Goal: Task Accomplishment & Management: Manage account settings

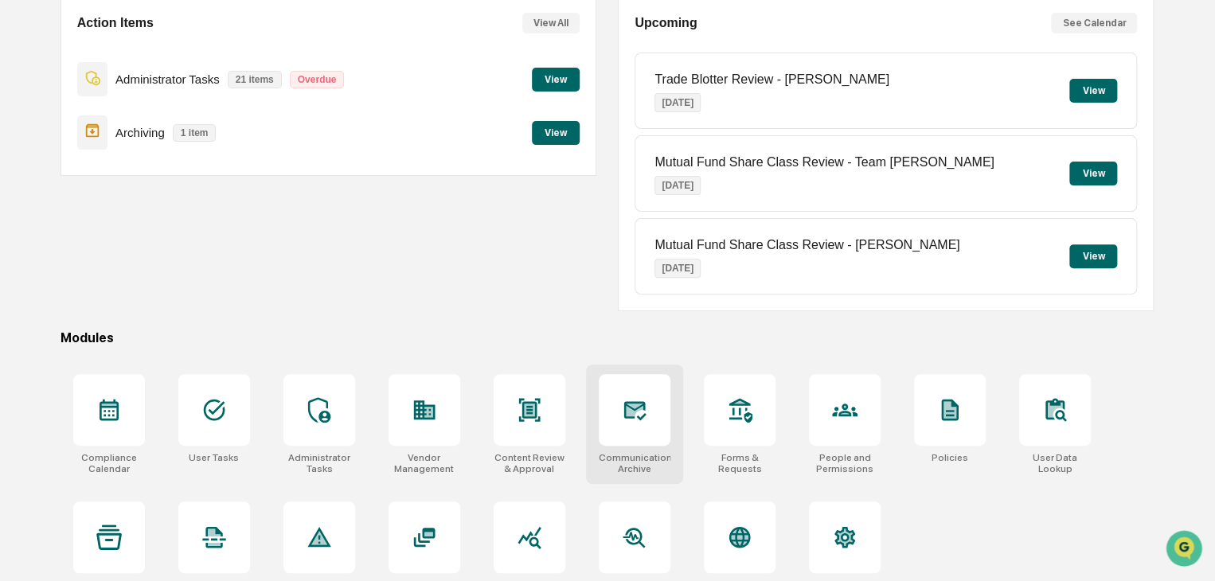
click at [640, 405] on icon at bounding box center [634, 410] width 17 height 13
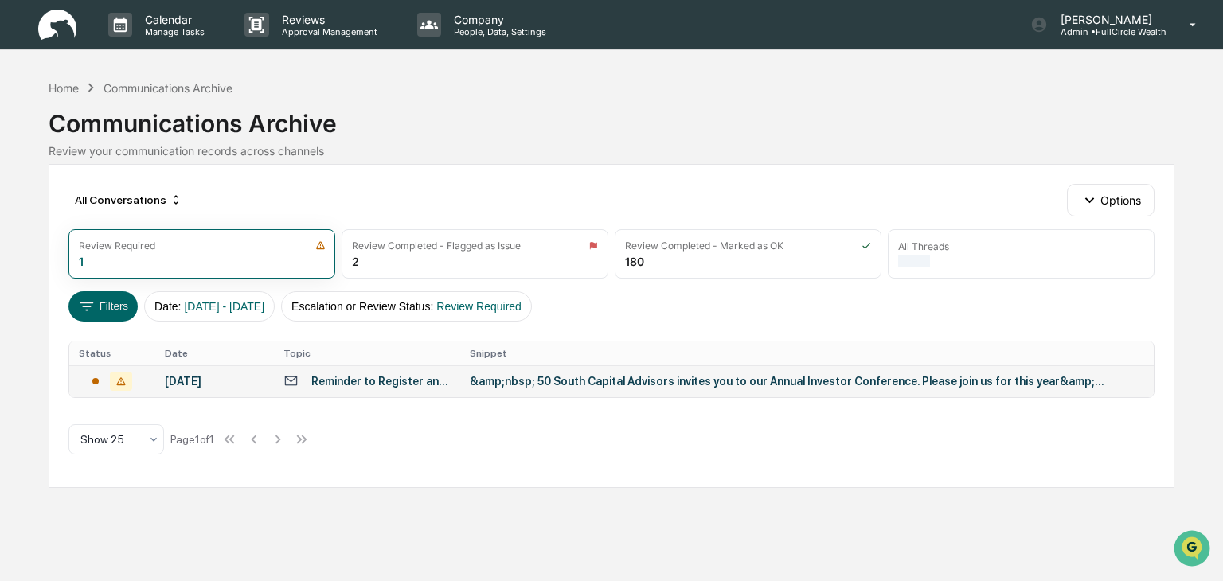
click at [605, 386] on div "&amp;nbsp; 50 South Capital Advisors invites you to our Annual Investor Confere…" at bounding box center [788, 381] width 637 height 13
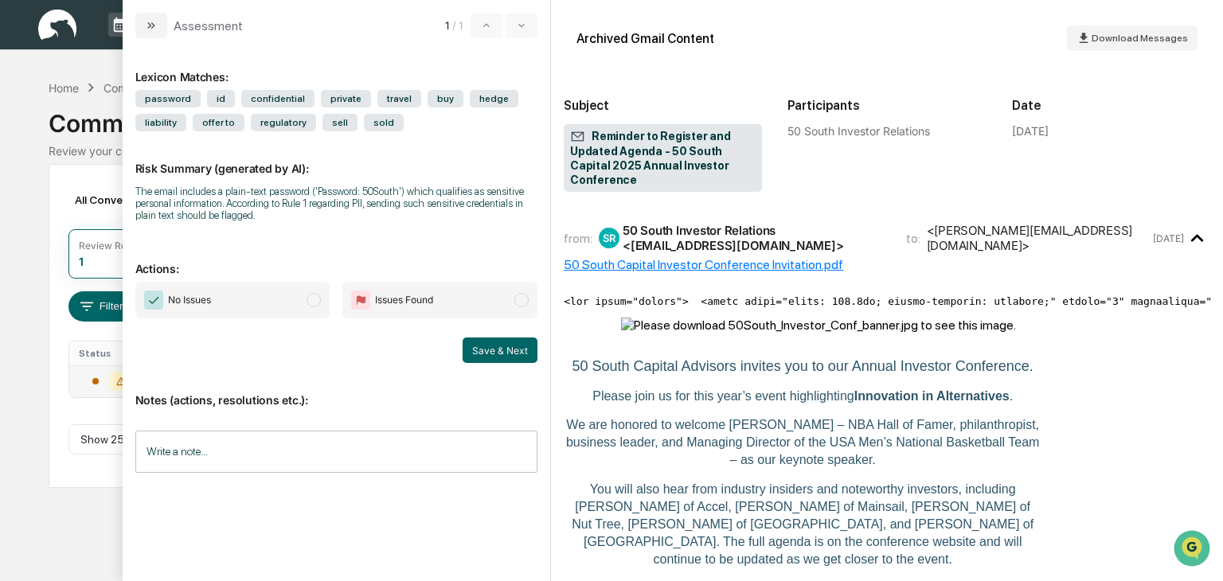
click at [315, 298] on span "modal" at bounding box center [314, 300] width 14 height 14
click at [500, 354] on button "Save & Next" at bounding box center [500, 350] width 75 height 25
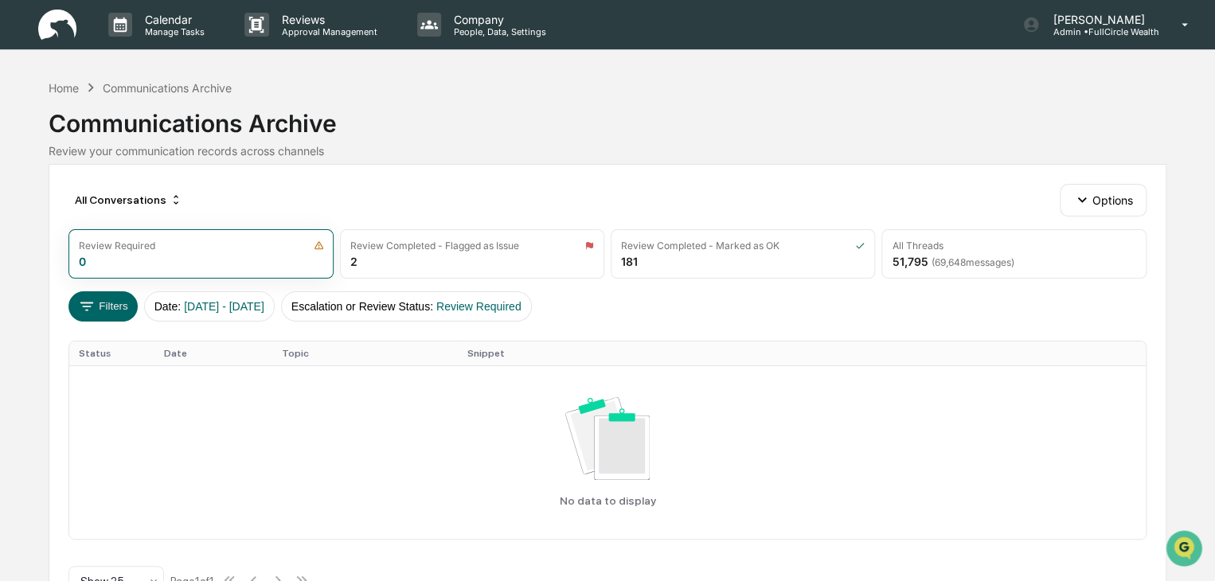
click at [468, 123] on div "Communications Archive" at bounding box center [608, 116] width 1118 height 41
click at [162, 40] on div "Calendar Manage Tasks" at bounding box center [164, 24] width 136 height 49
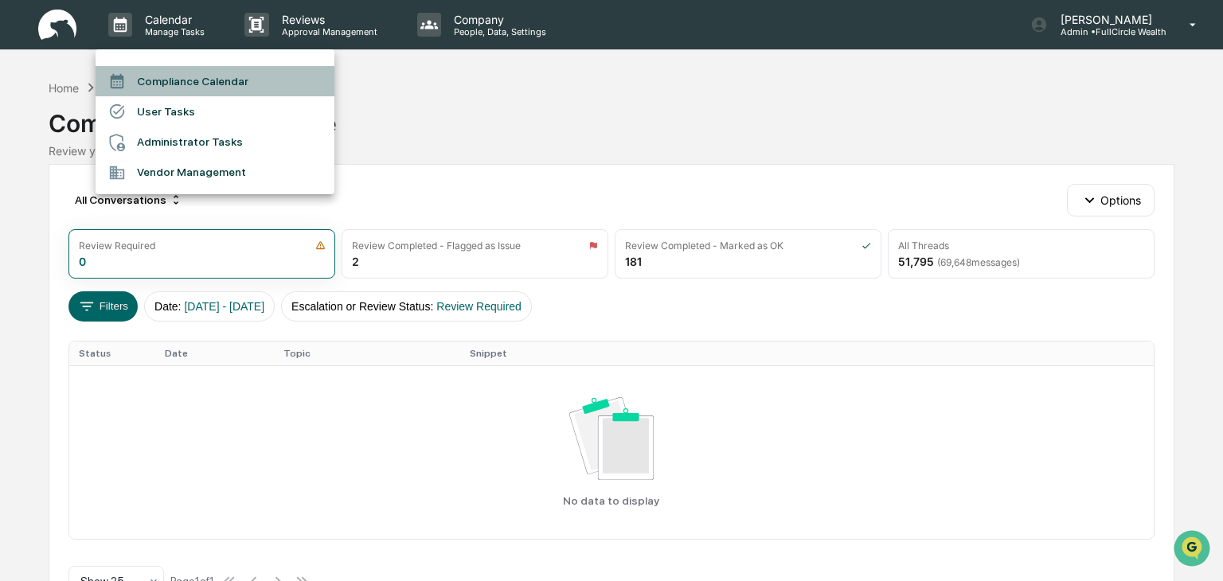
click at [220, 77] on li "Compliance Calendar" at bounding box center [215, 81] width 239 height 30
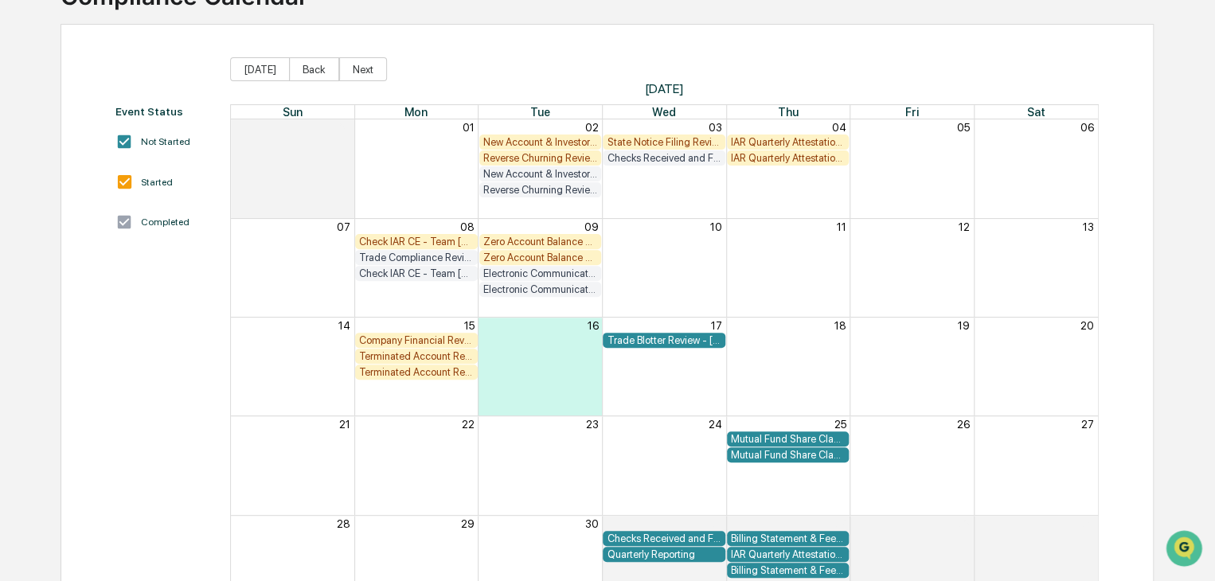
scroll to position [38, 0]
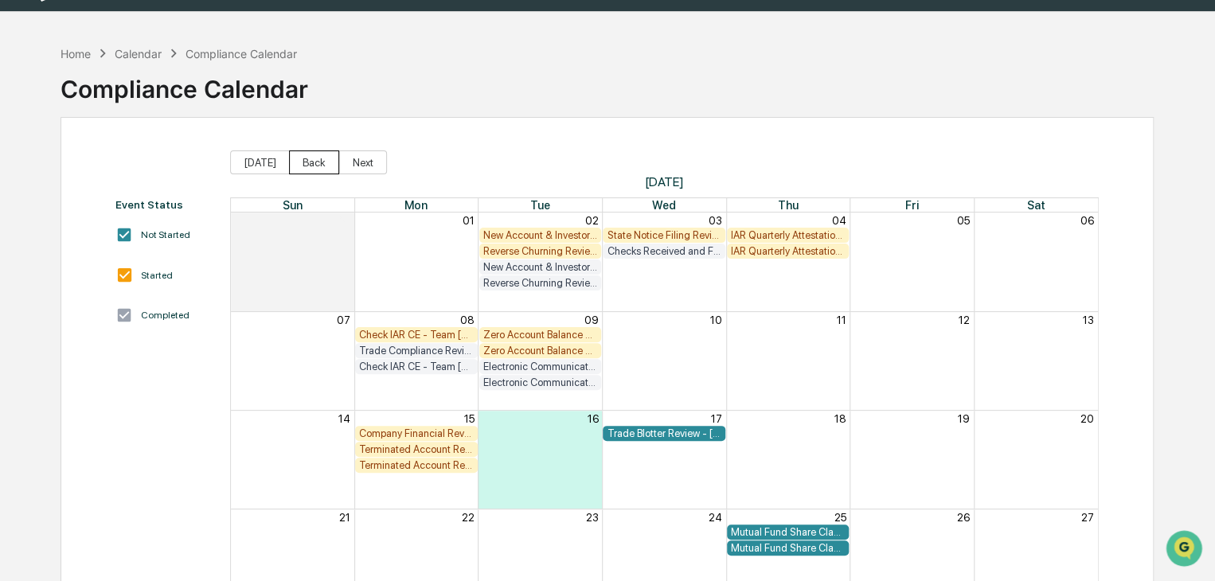
click at [292, 165] on button "Back" at bounding box center [314, 163] width 50 height 24
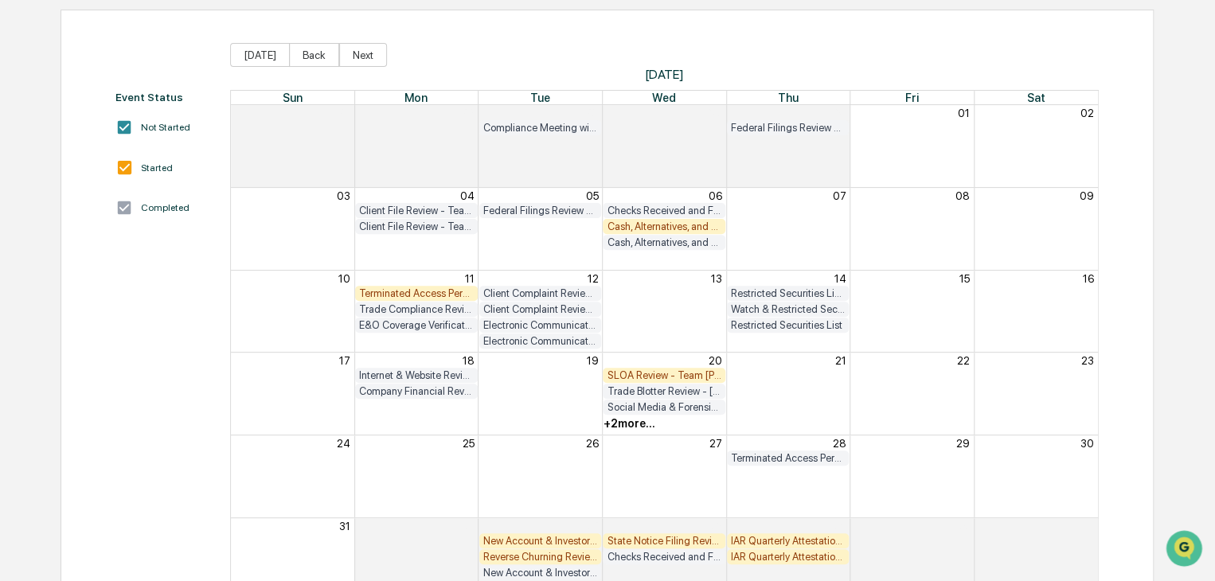
scroll to position [118, 0]
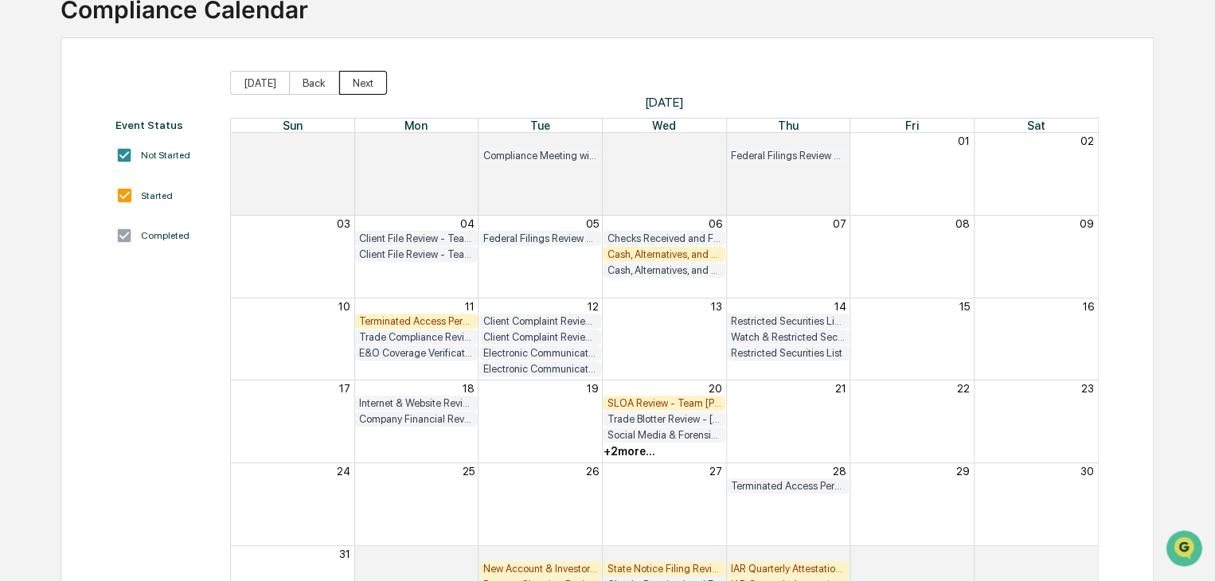
click at [364, 84] on button "Next" at bounding box center [363, 83] width 48 height 24
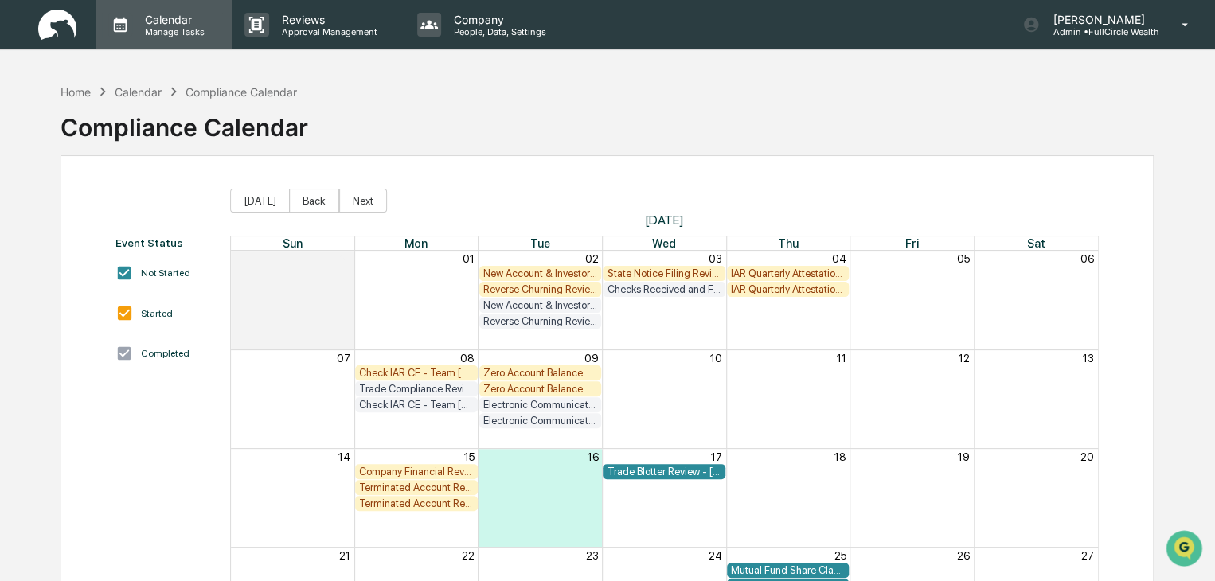
click at [166, 14] on p "Calendar" at bounding box center [172, 20] width 80 height 14
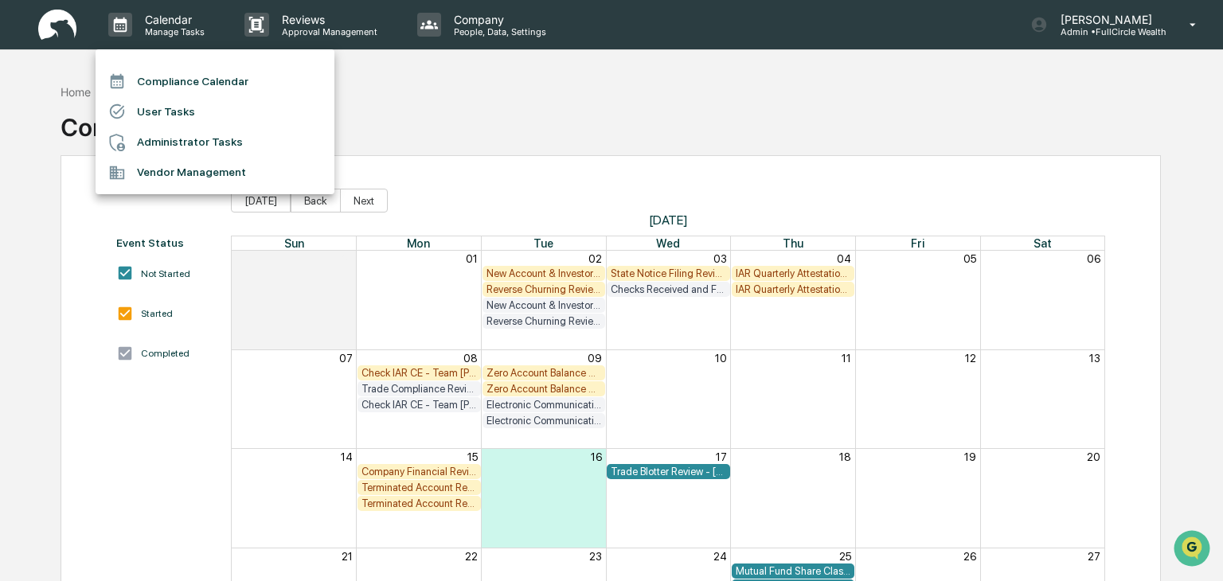
click at [49, 61] on div at bounding box center [611, 290] width 1223 height 581
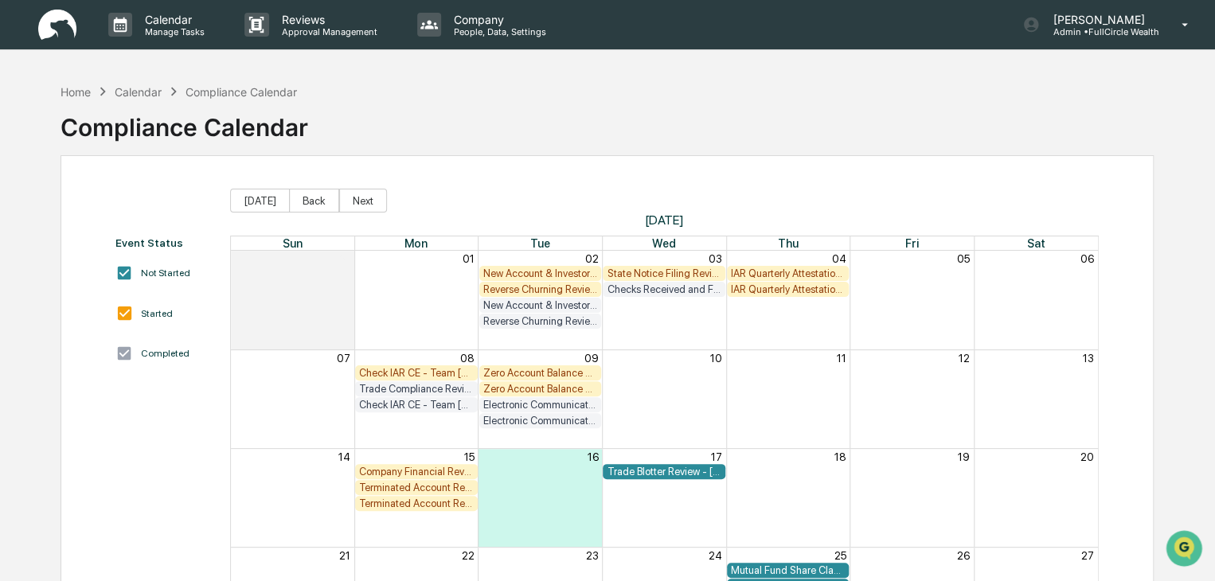
click at [68, 14] on img at bounding box center [57, 25] width 38 height 31
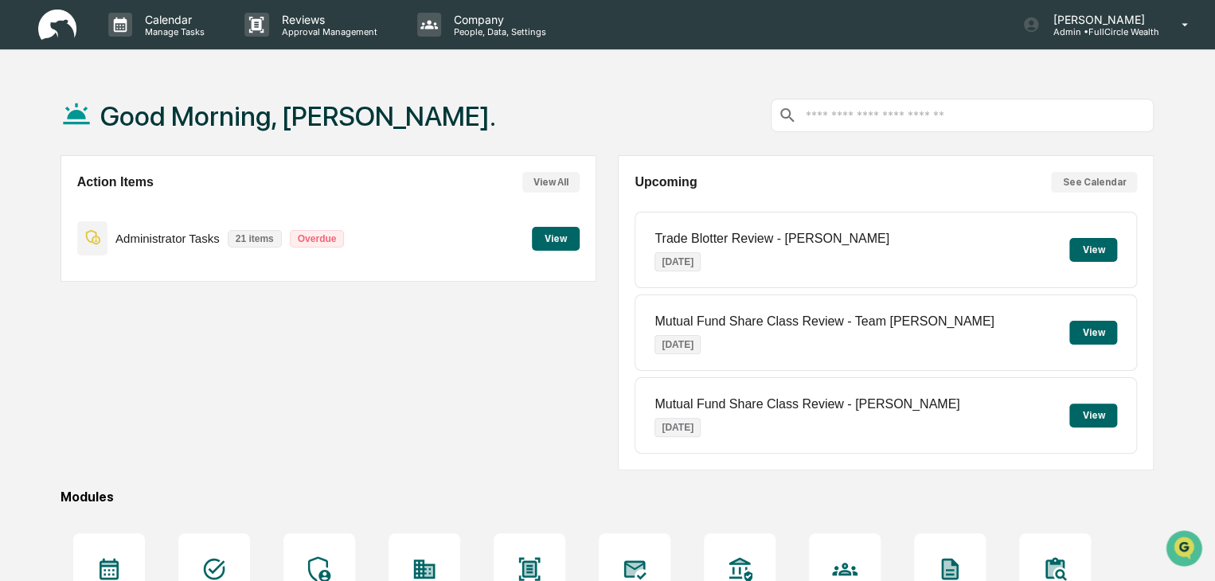
scroll to position [189, 0]
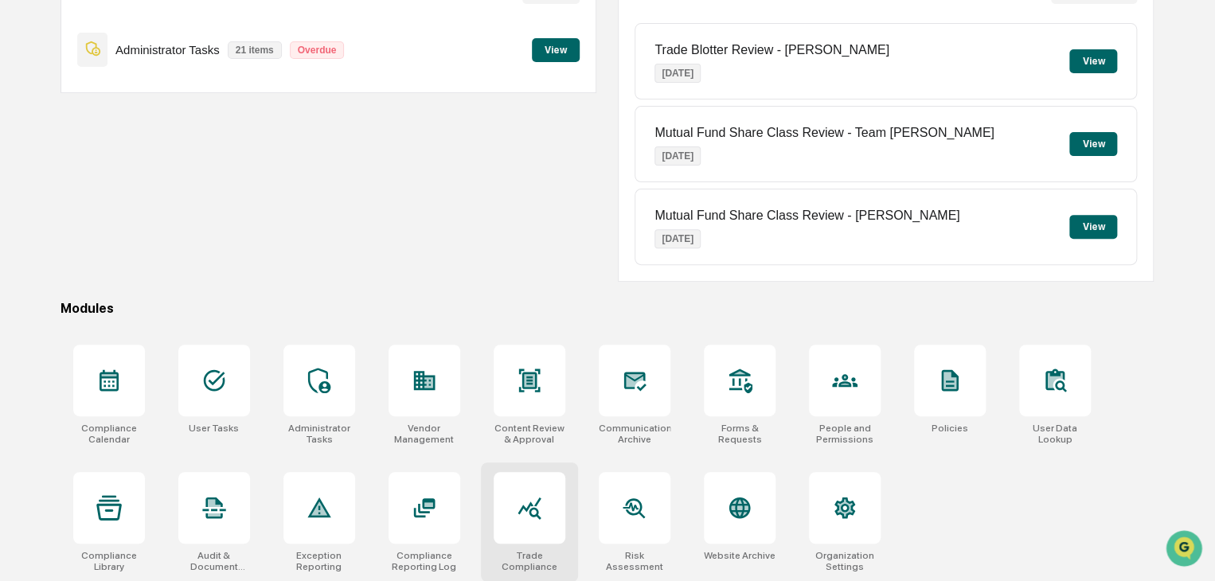
click at [554, 507] on div at bounding box center [530, 508] width 72 height 72
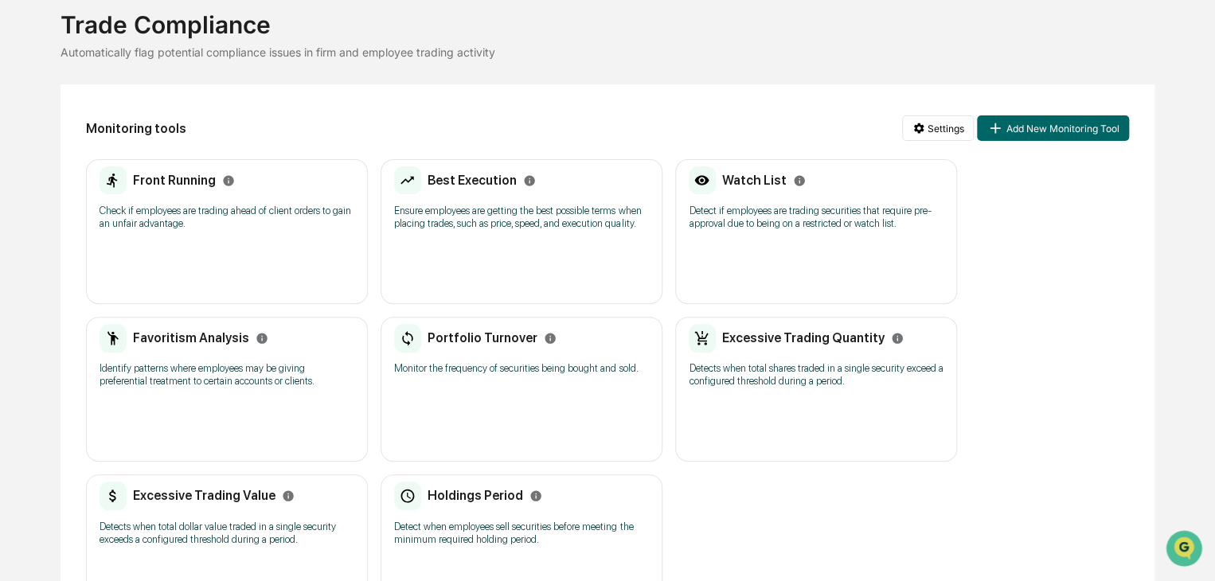
scroll to position [159, 0]
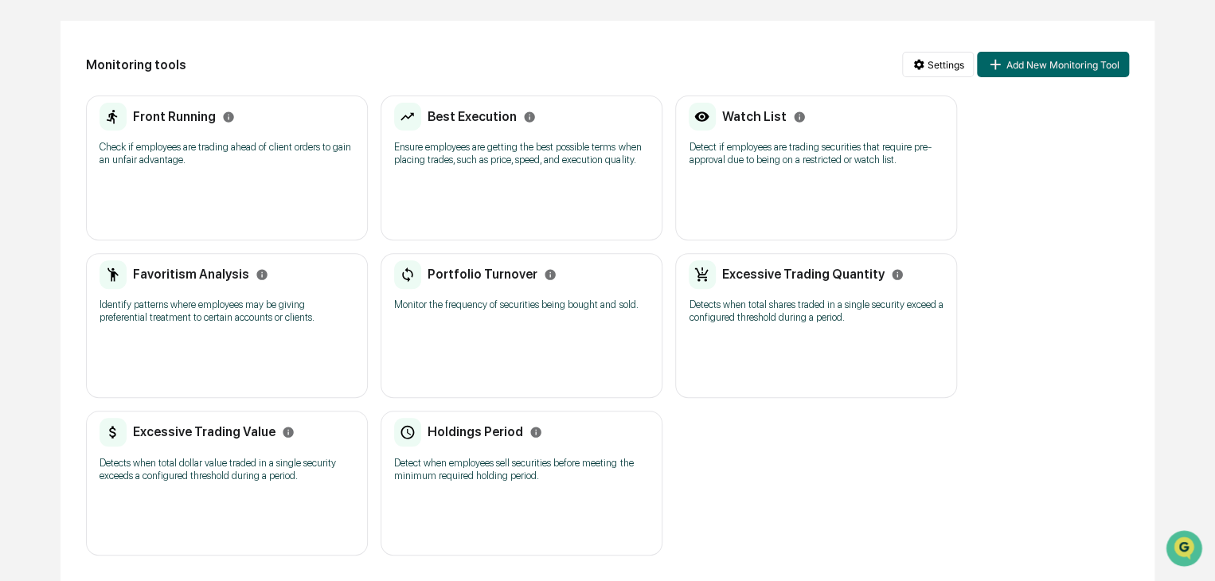
click at [247, 141] on p "Check if employees are trading ahead of client orders to gain an unfair advanta…" at bounding box center [227, 153] width 255 height 25
click at [495, 163] on p "Ensure employees are getting the best possible terms when placing trades, such …" at bounding box center [521, 153] width 255 height 25
click at [841, 143] on p "Detect if employees are trading securities that require pre-approval due to bei…" at bounding box center [816, 153] width 255 height 25
click at [176, 314] on p "Identify patterns where employees may be giving preferential treatment to certa…" at bounding box center [227, 311] width 255 height 25
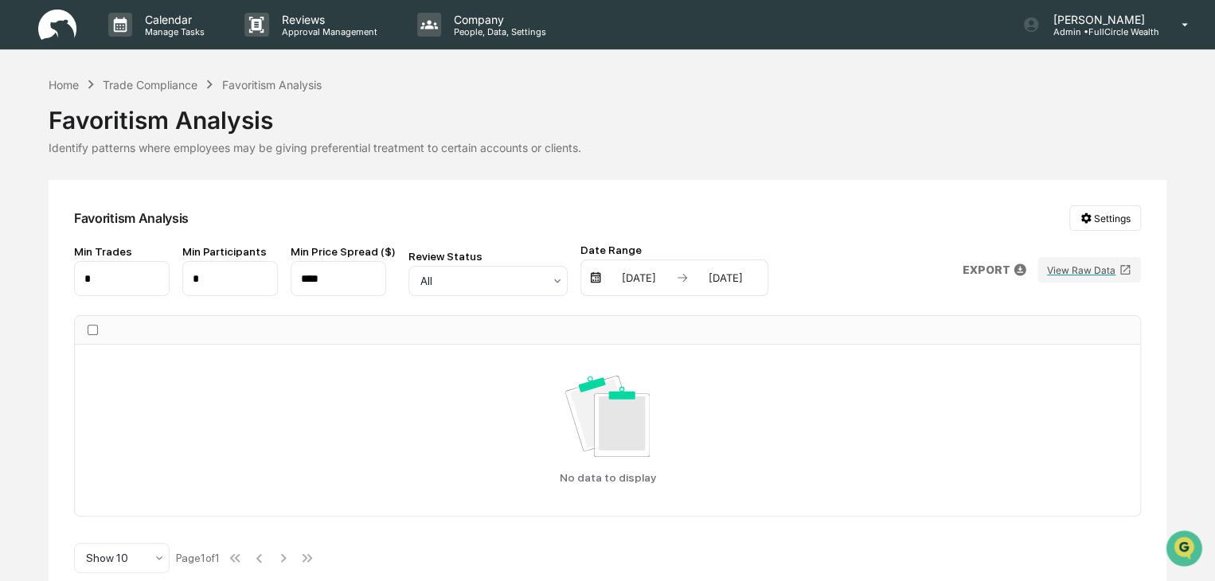
scroll to position [159, 0]
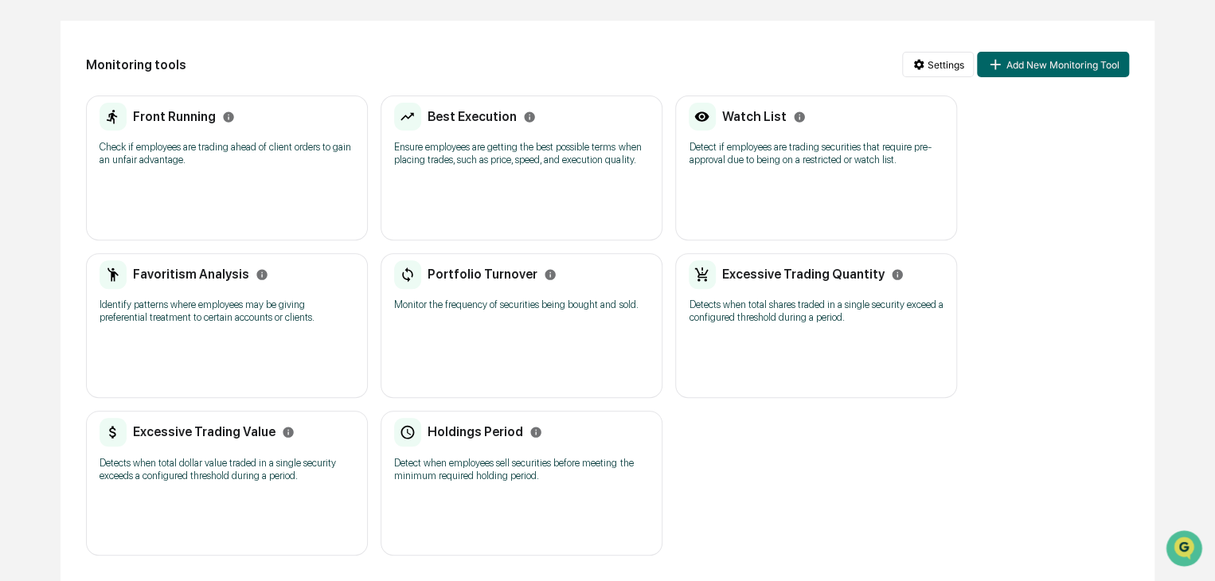
click at [510, 307] on p "Monitor the frequency of securities being bought and sold." at bounding box center [521, 305] width 255 height 13
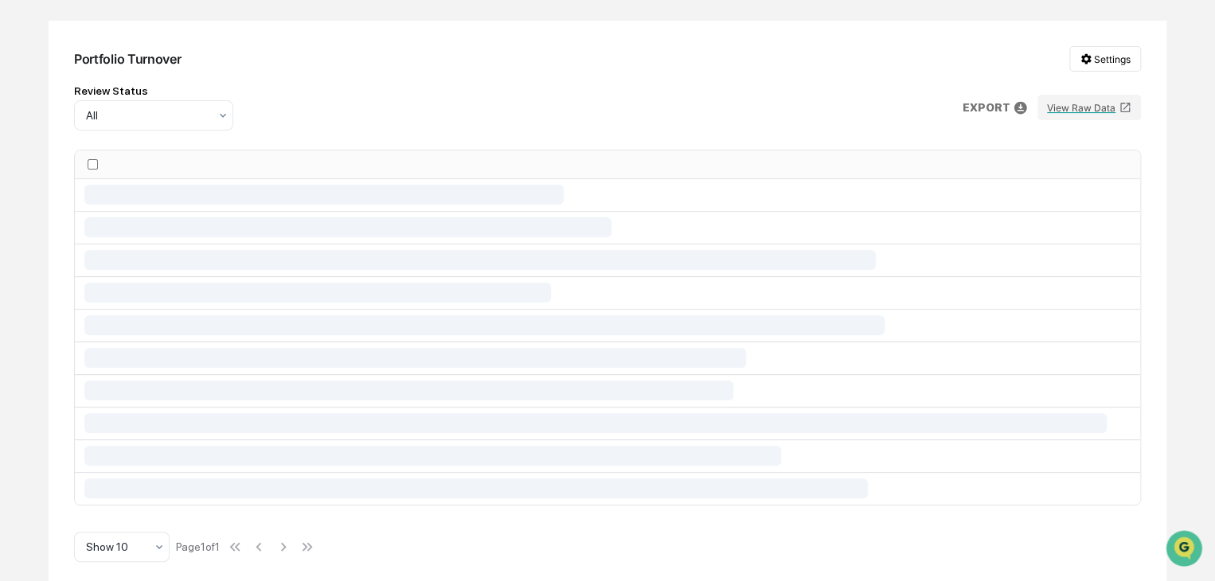
scroll to position [14, 0]
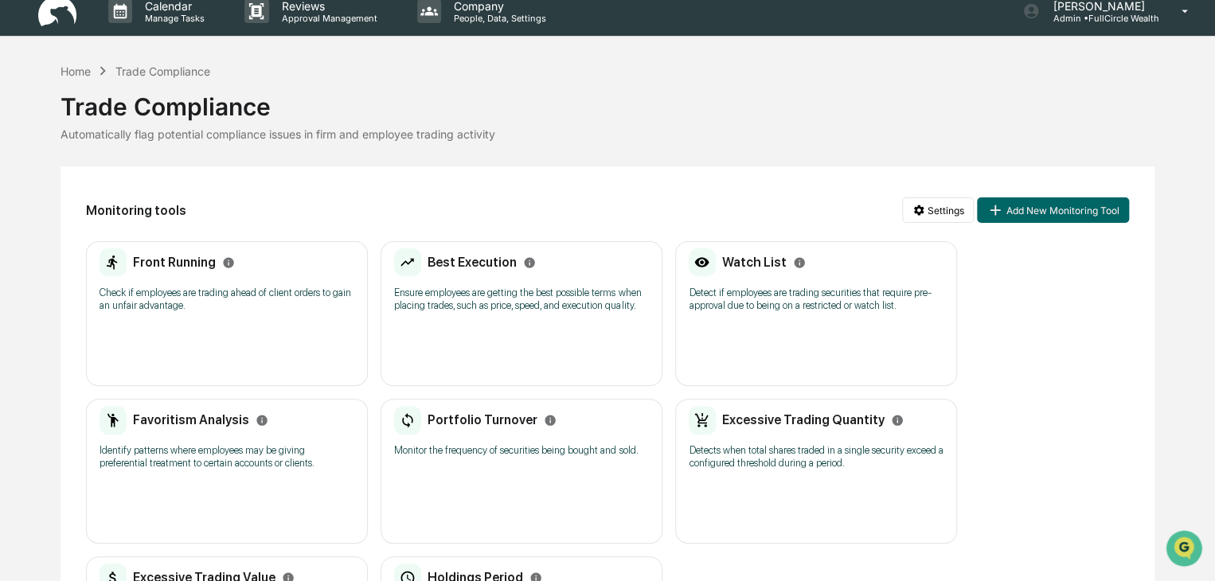
scroll to position [159, 0]
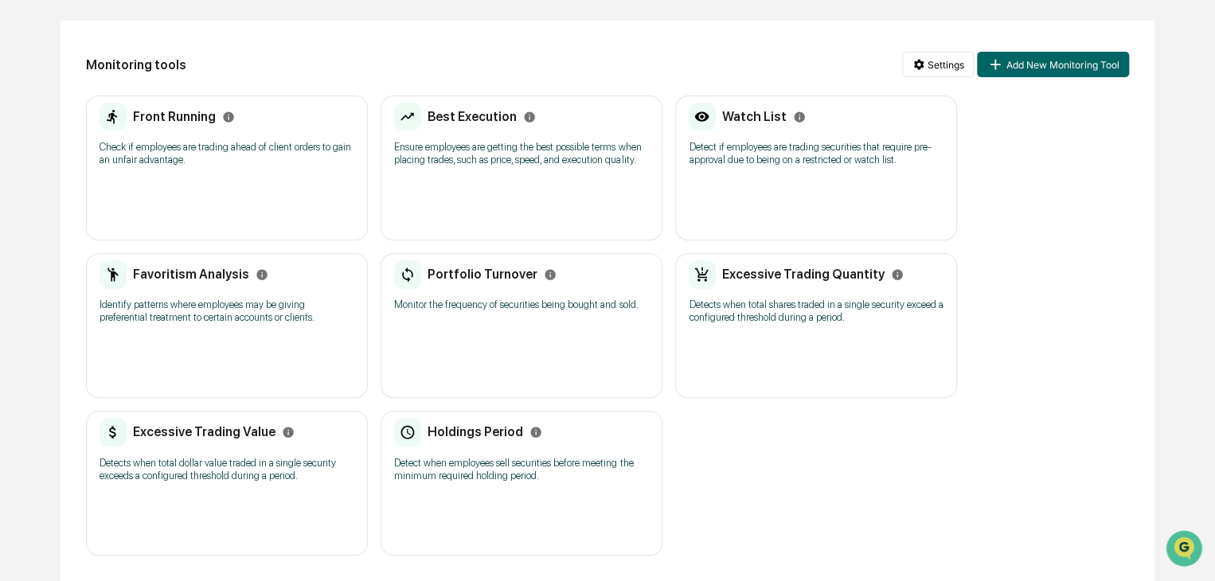
click at [823, 314] on p "Detects when total shares traded in a single security exceed a configured thres…" at bounding box center [816, 311] width 255 height 25
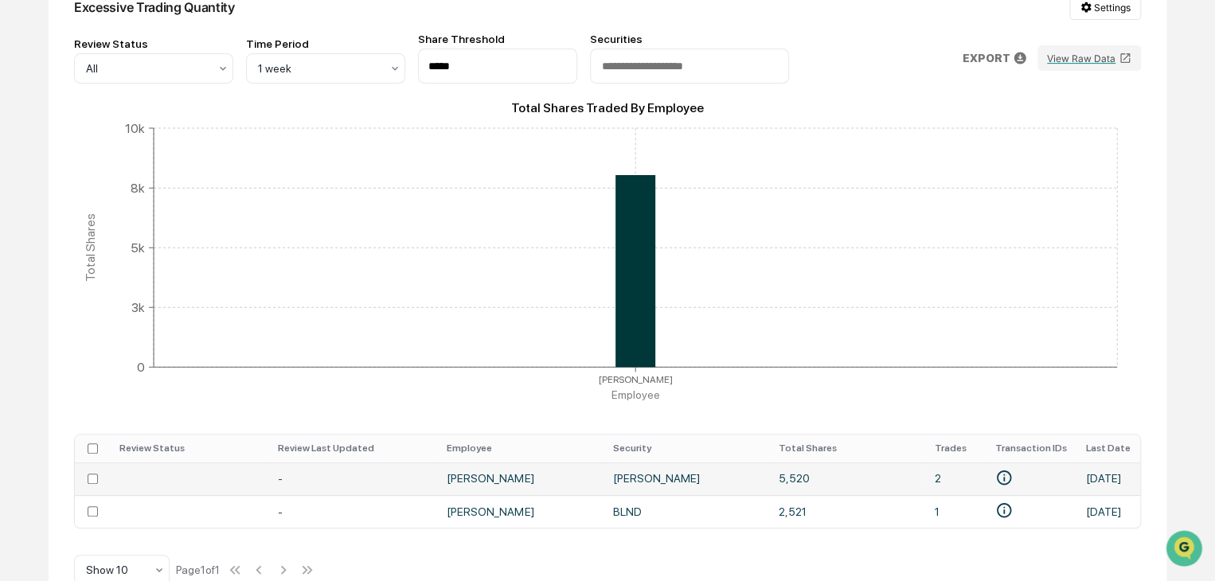
scroll to position [239, 0]
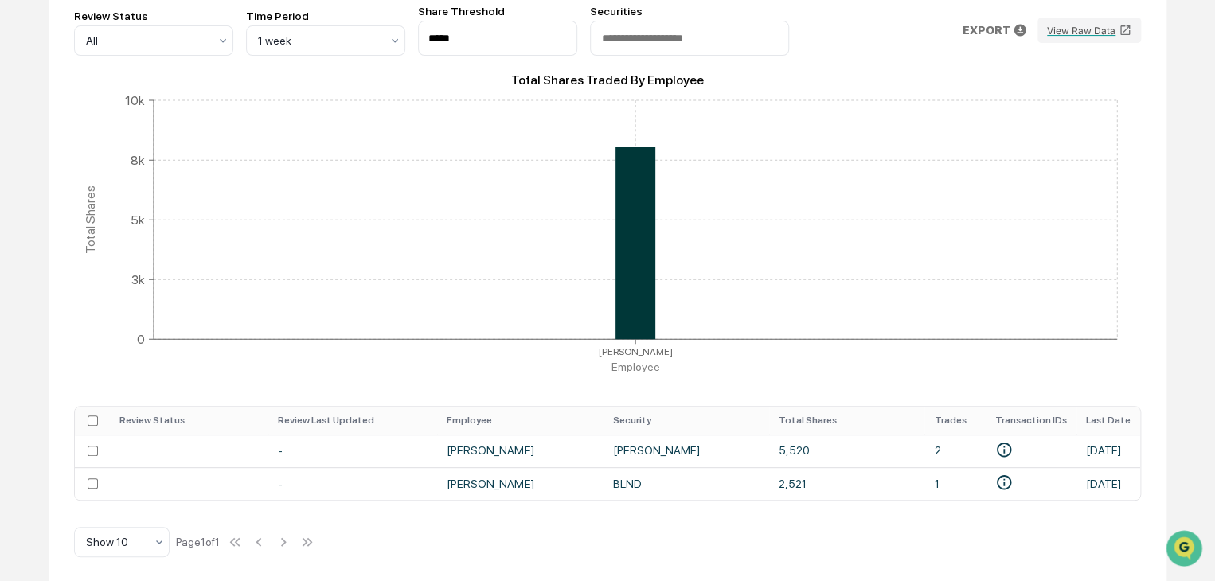
scroll to position [159, 0]
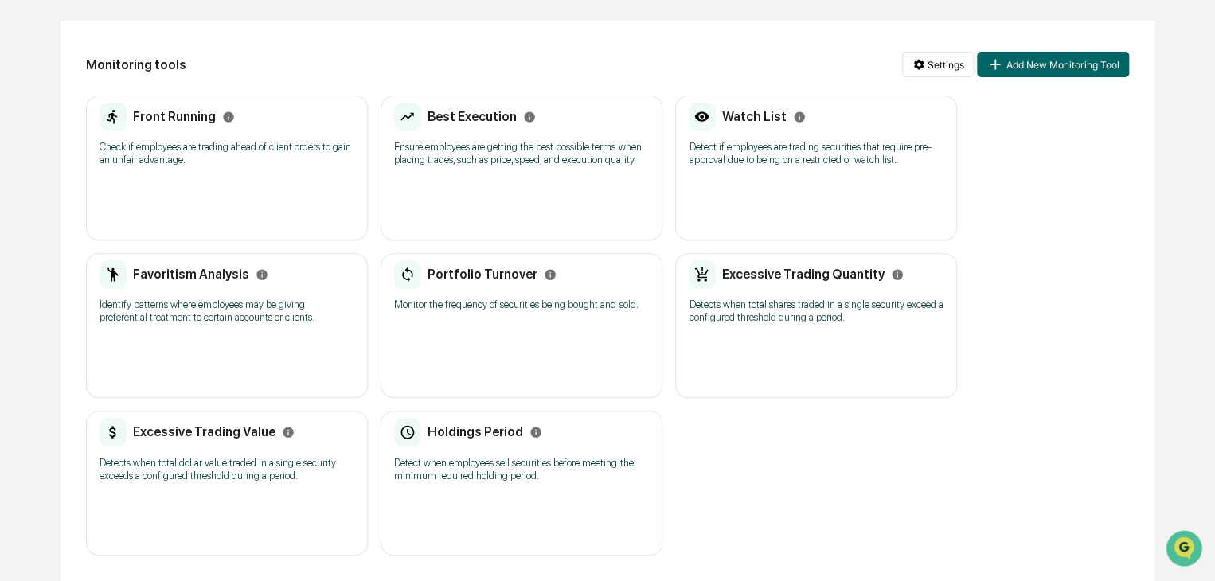
click at [227, 452] on div "Excessive Trading Value Detects when total dollar value traded in a single secu…" at bounding box center [227, 455] width 255 height 74
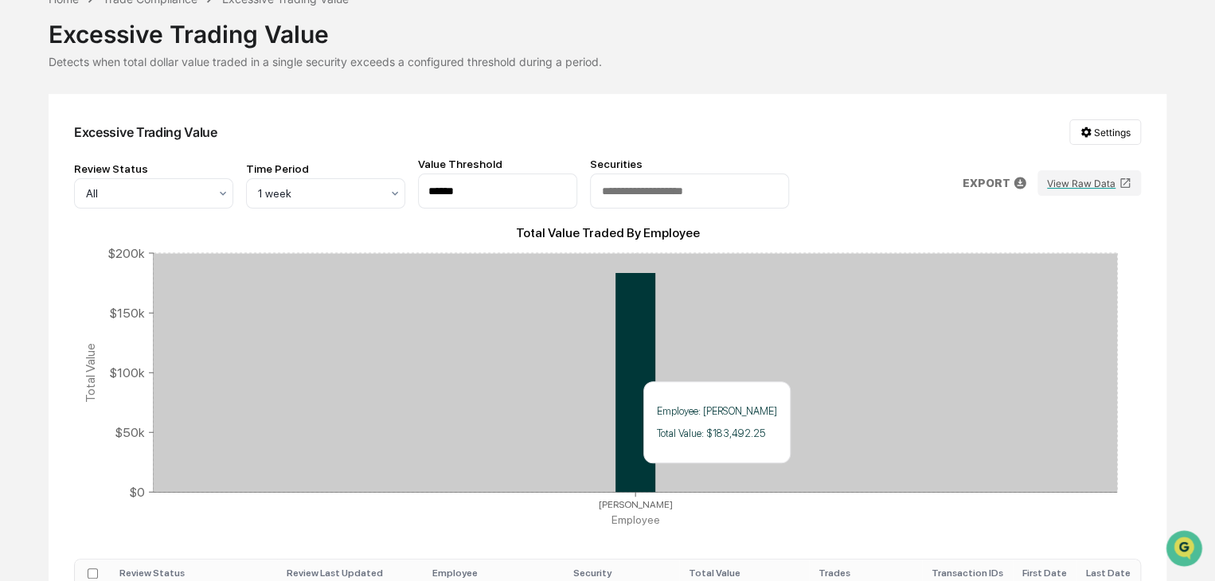
scroll to position [57, 0]
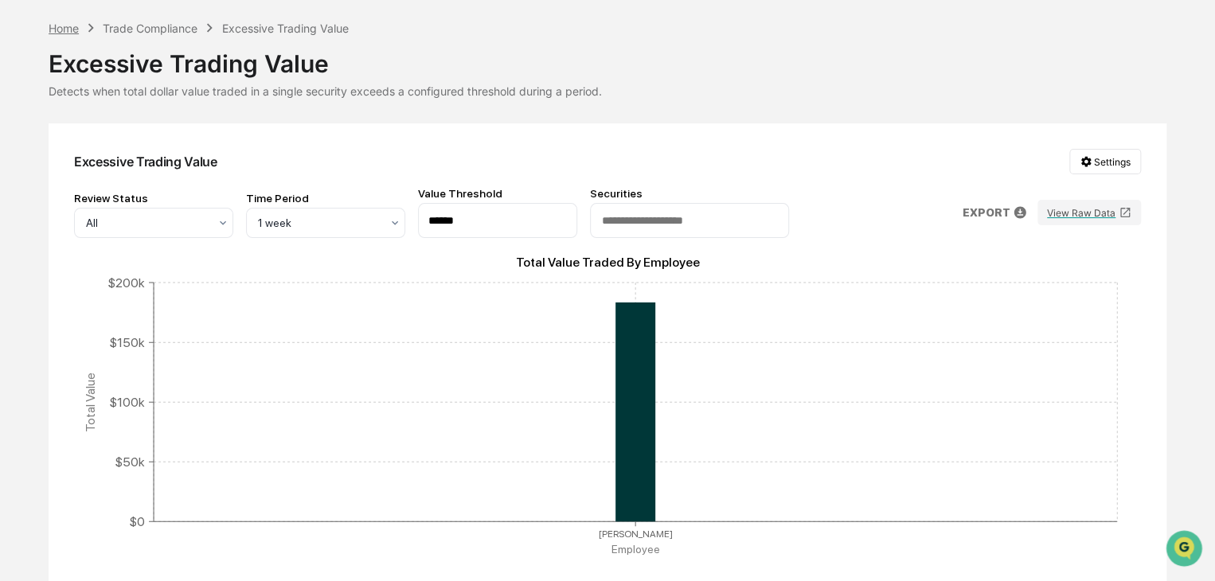
click at [63, 28] on div "Home" at bounding box center [64, 29] width 30 height 14
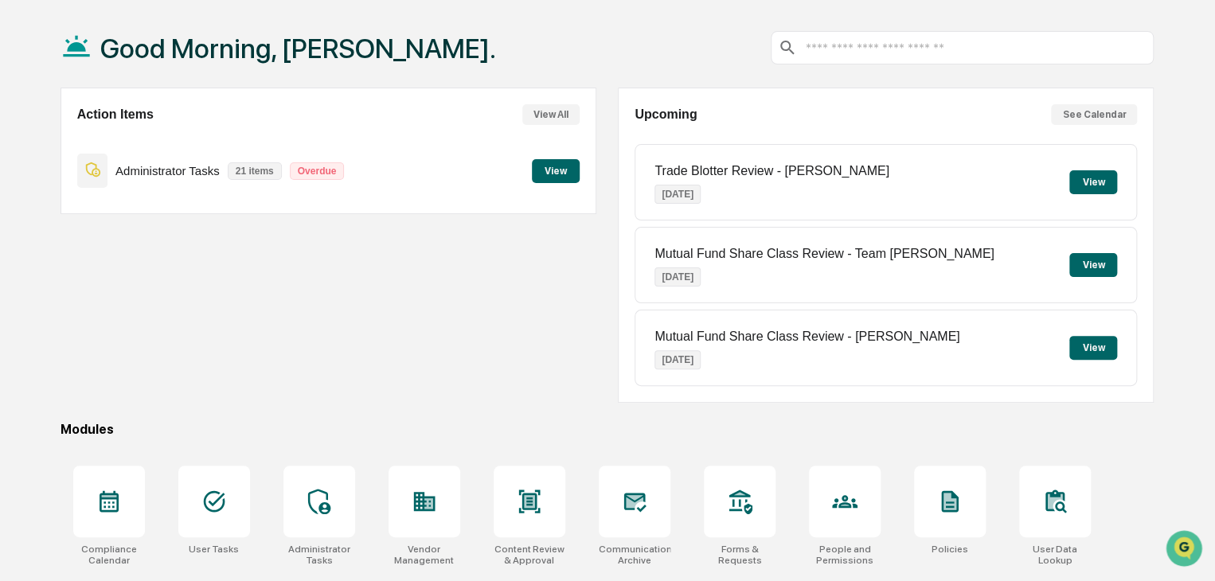
scroll to position [189, 0]
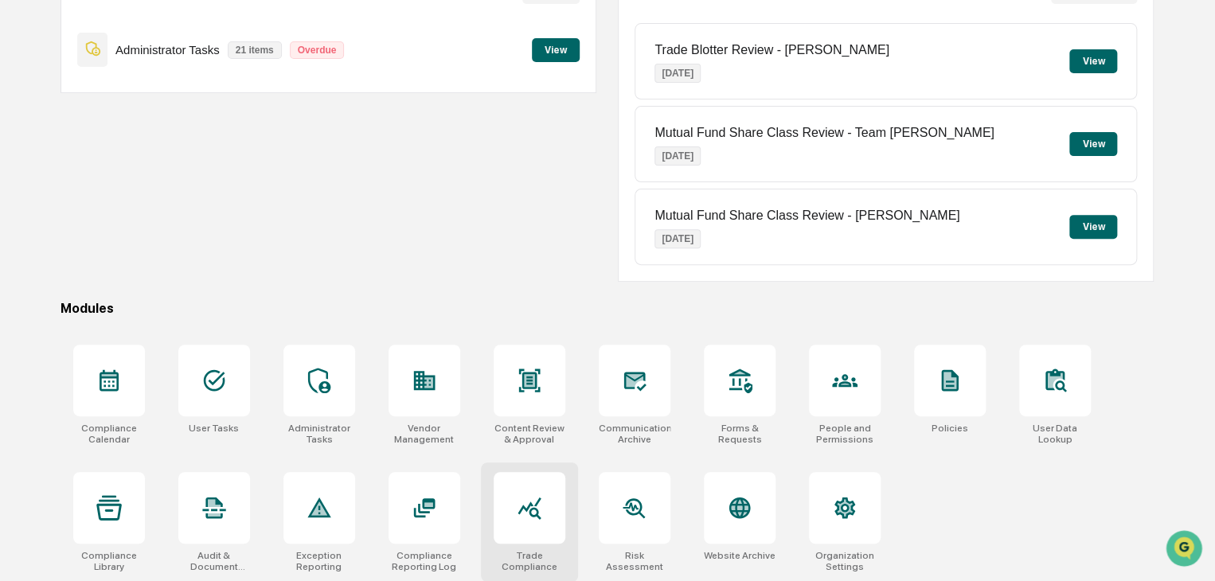
click at [527, 497] on icon at bounding box center [529, 507] width 25 height 25
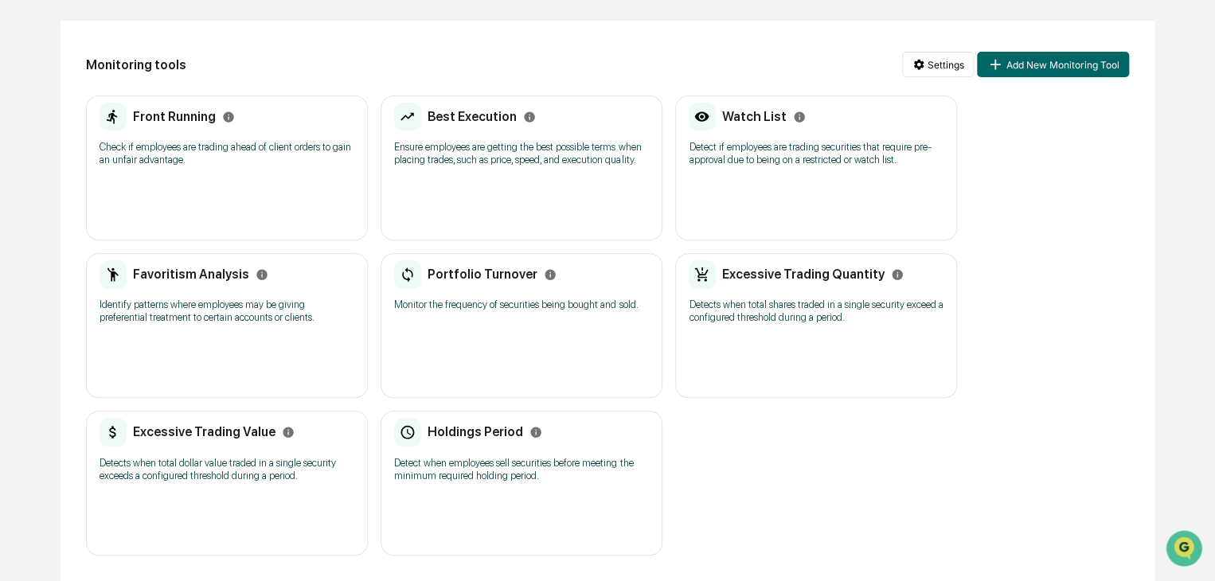
click at [462, 459] on p "Detect when employees sell securities before meeting the minimum required holdi…" at bounding box center [521, 469] width 255 height 25
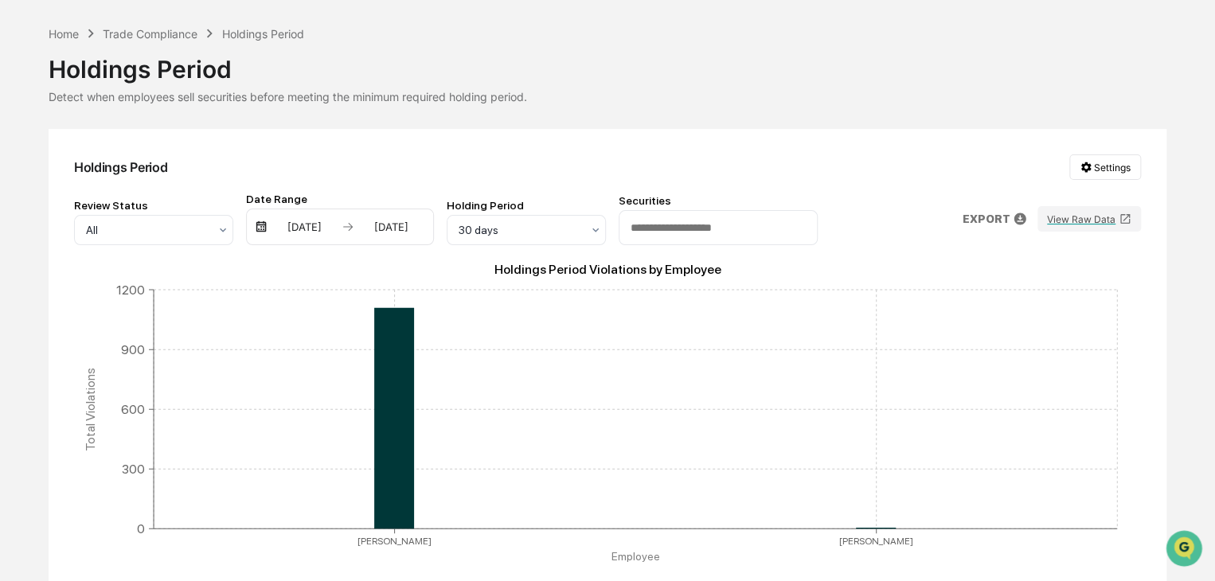
scroll to position [49, 0]
click at [166, 29] on div "Trade Compliance" at bounding box center [150, 36] width 95 height 14
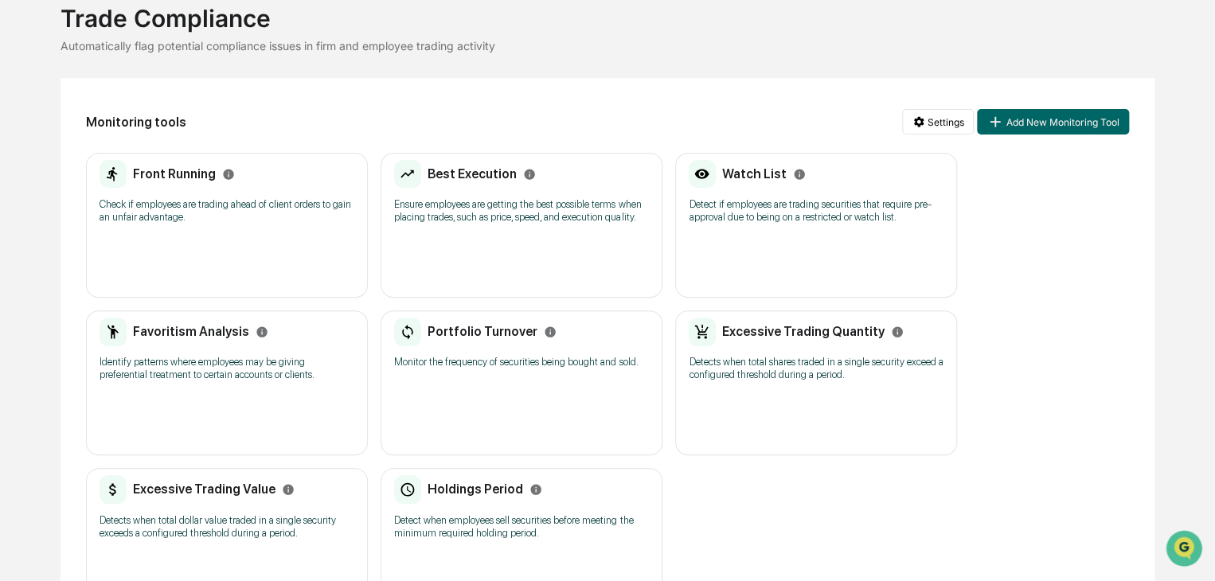
scroll to position [159, 0]
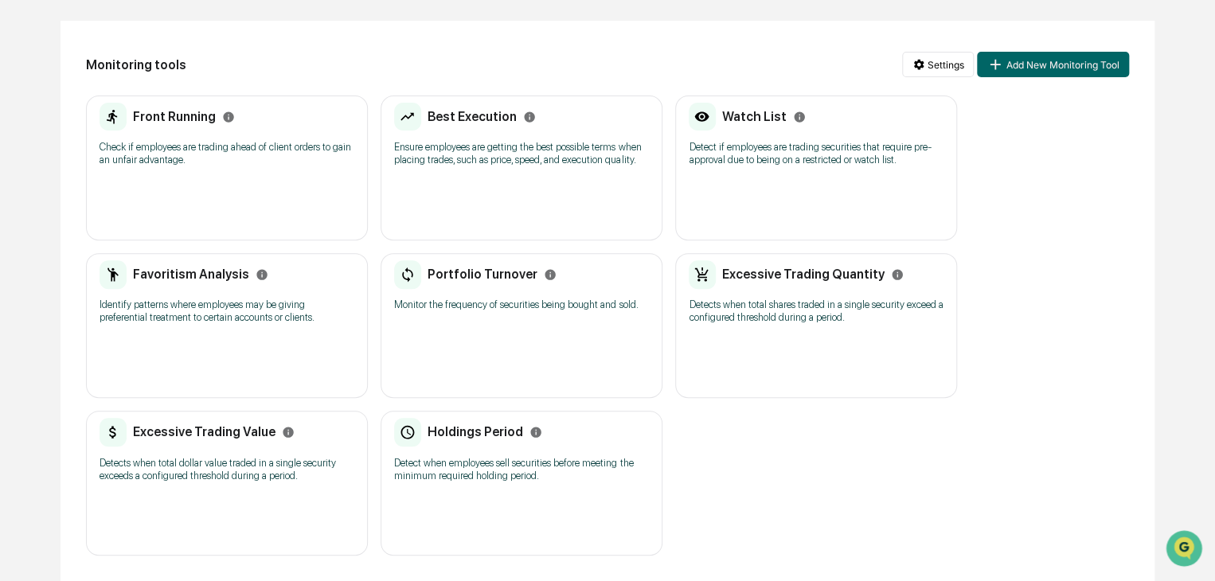
click at [784, 319] on p "Detects when total shares traded in a single security exceed a configured thres…" at bounding box center [816, 311] width 255 height 25
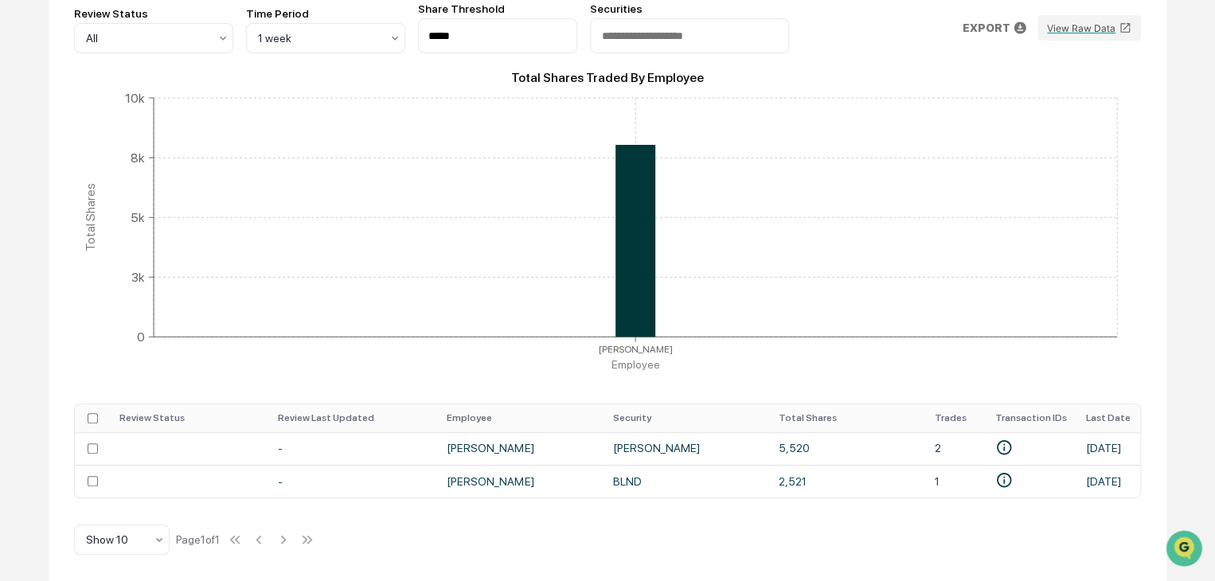
scroll to position [248, 0]
click at [496, 442] on td "[PERSON_NAME]" at bounding box center [520, 448] width 166 height 33
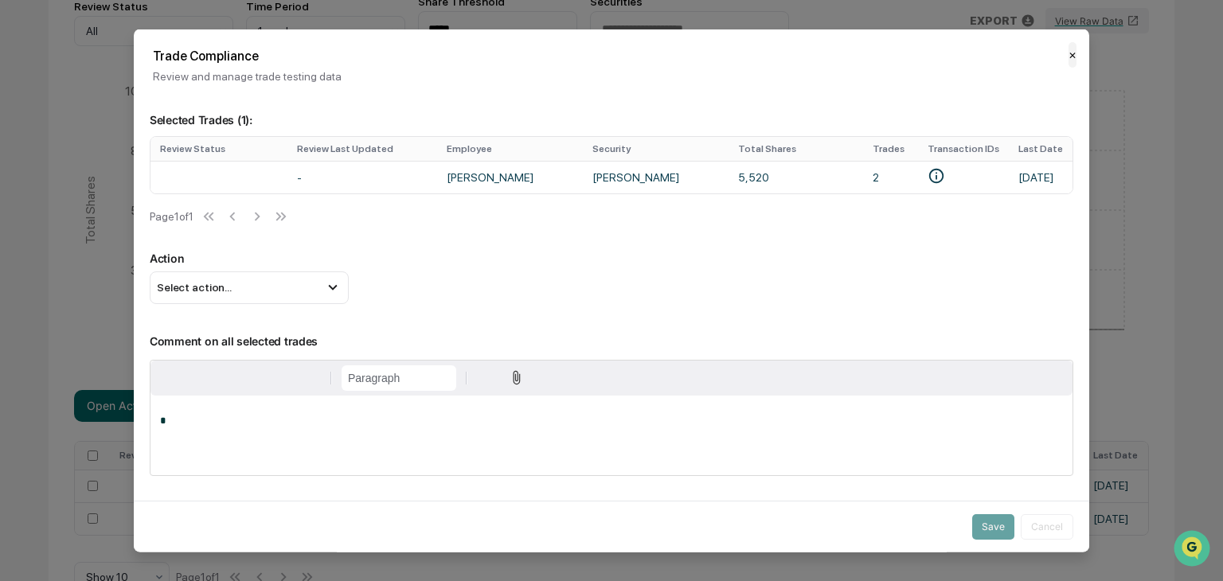
click at [1069, 55] on button "✕" at bounding box center [1073, 54] width 8 height 25
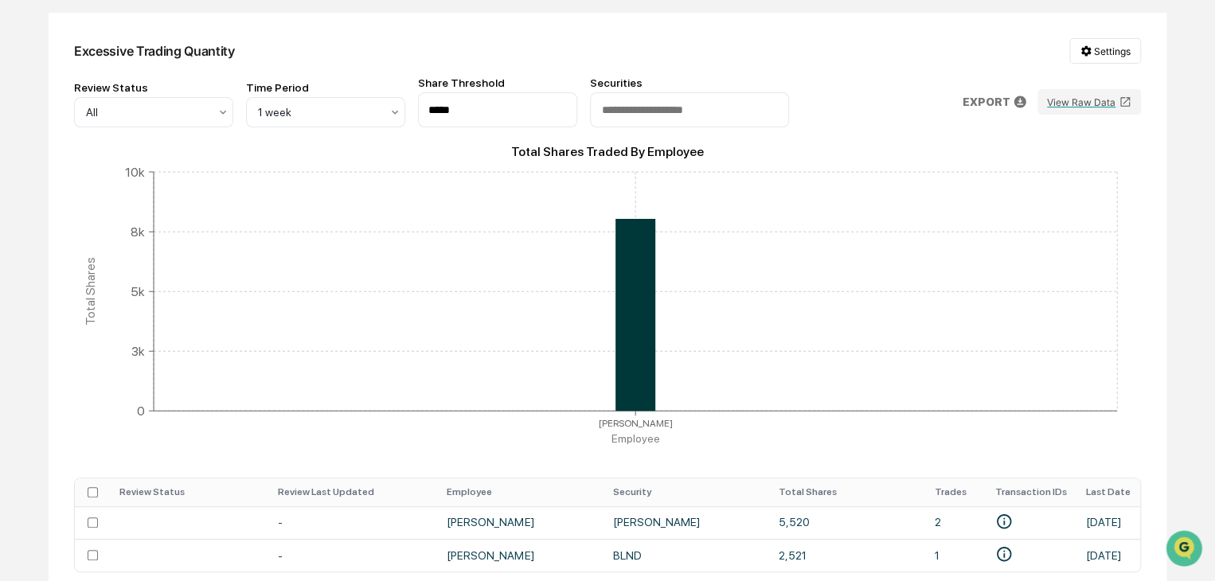
scroll to position [0, 0]
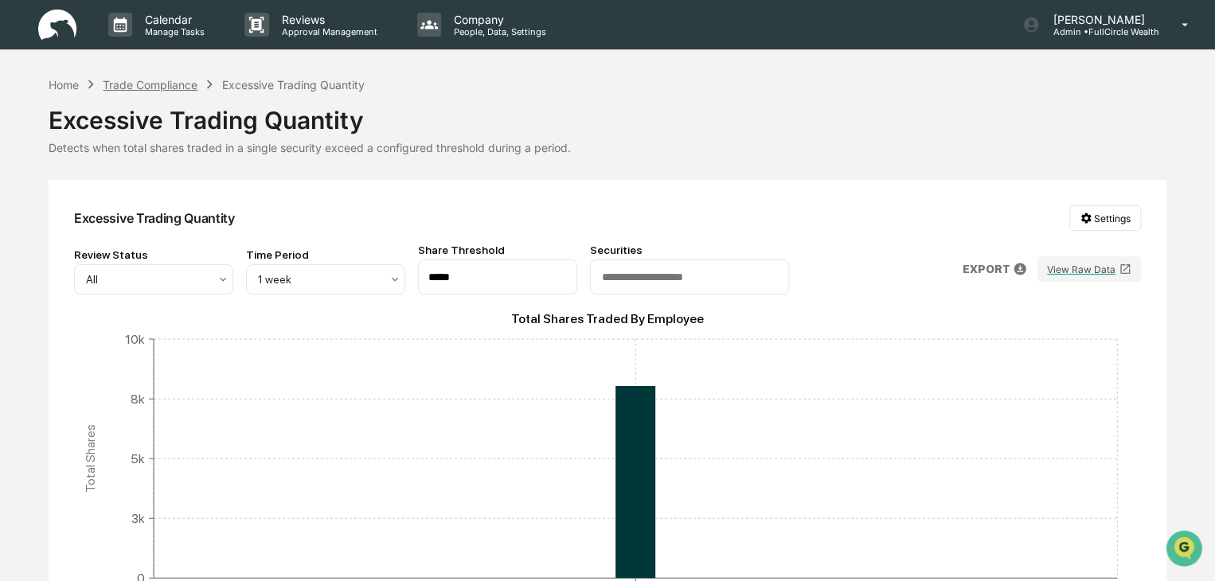
click at [160, 84] on div "Trade Compliance" at bounding box center [150, 85] width 95 height 14
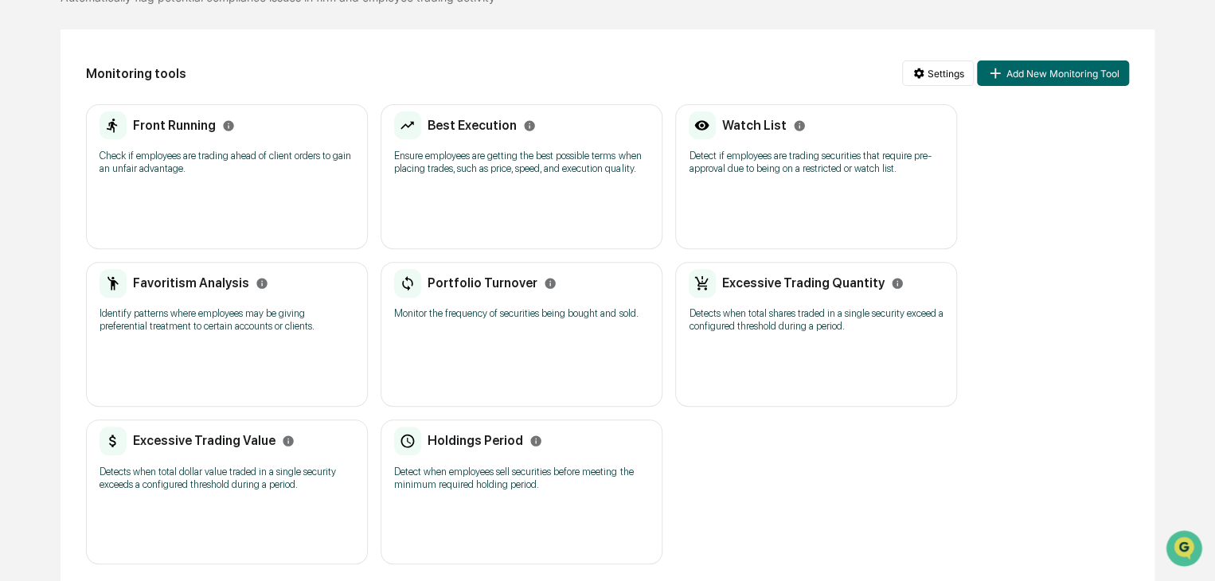
scroll to position [159, 0]
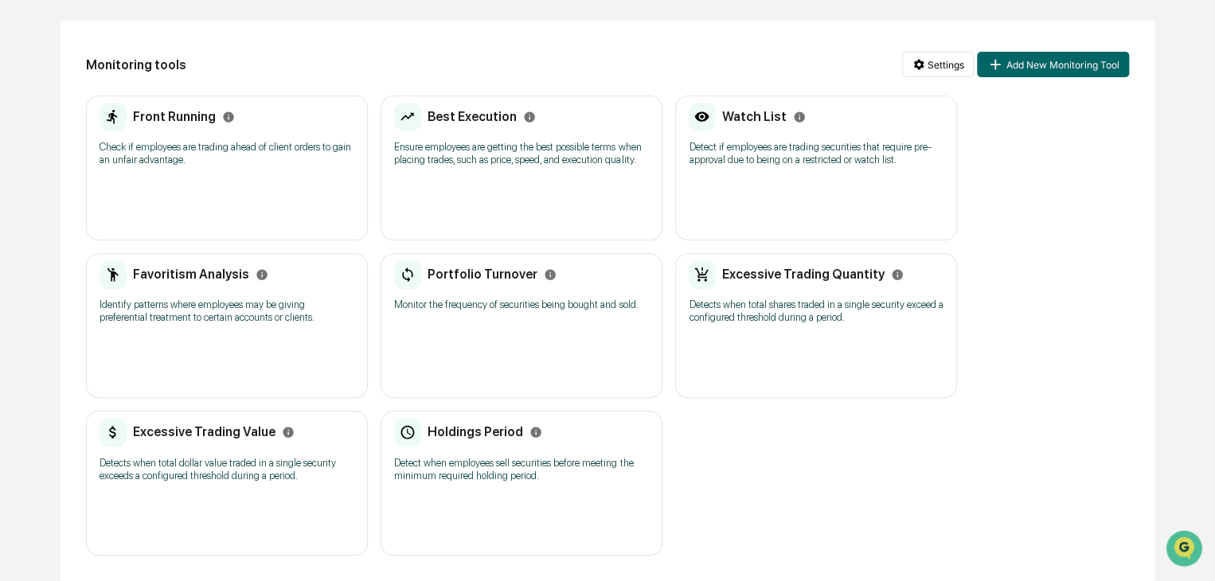
click at [484, 444] on div "Holdings Period" at bounding box center [467, 432] width 147 height 29
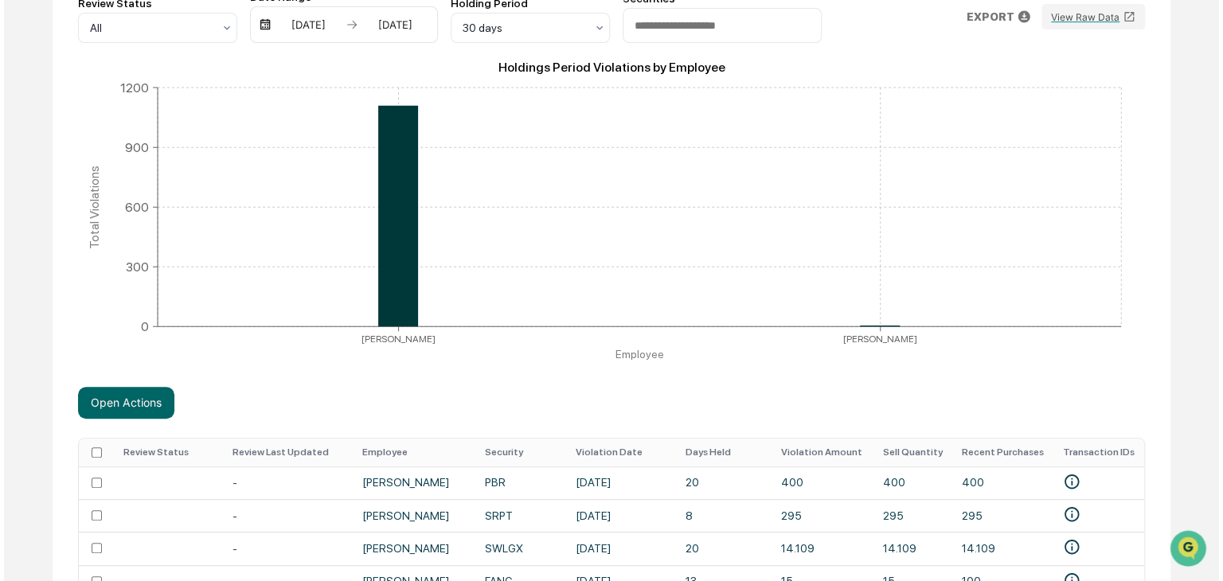
scroll to position [492, 0]
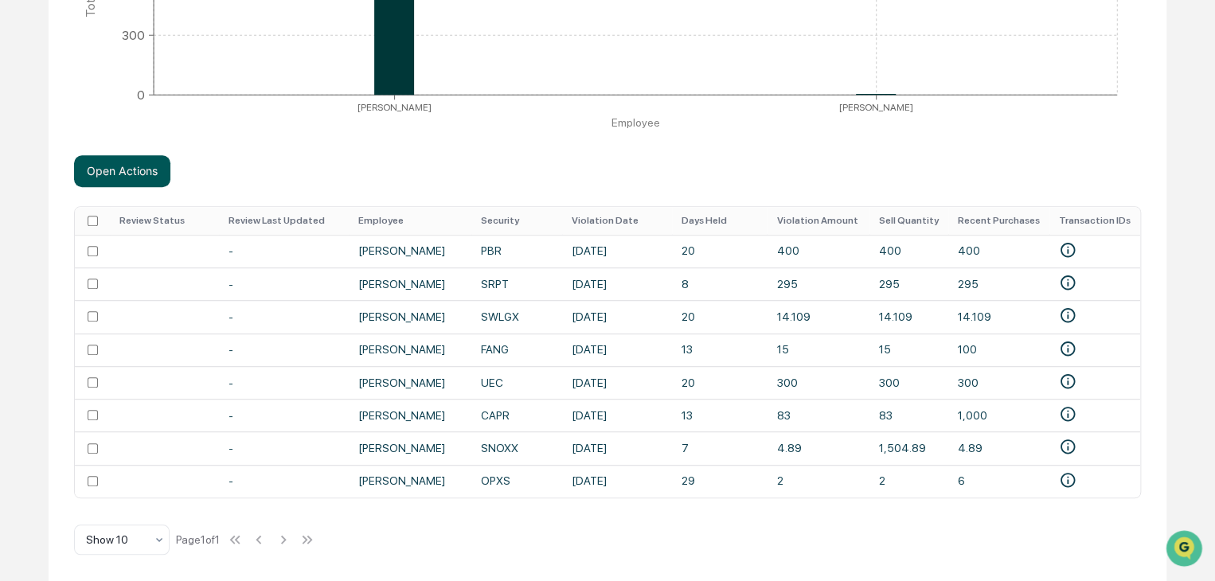
click at [114, 170] on button "Open Actions" at bounding box center [122, 171] width 96 height 32
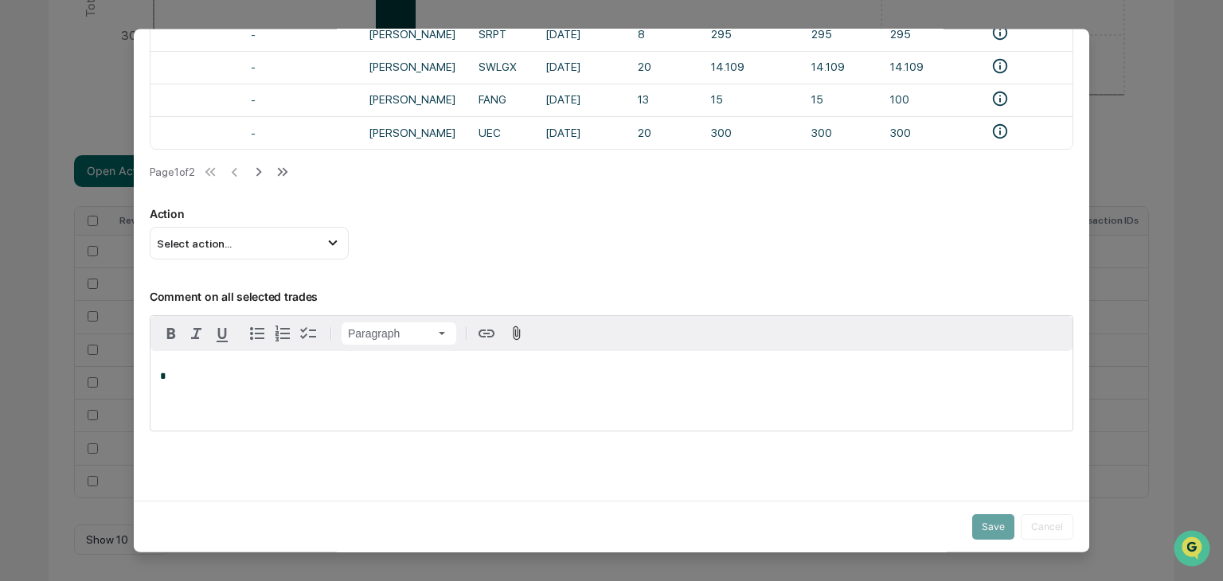
scroll to position [187, 0]
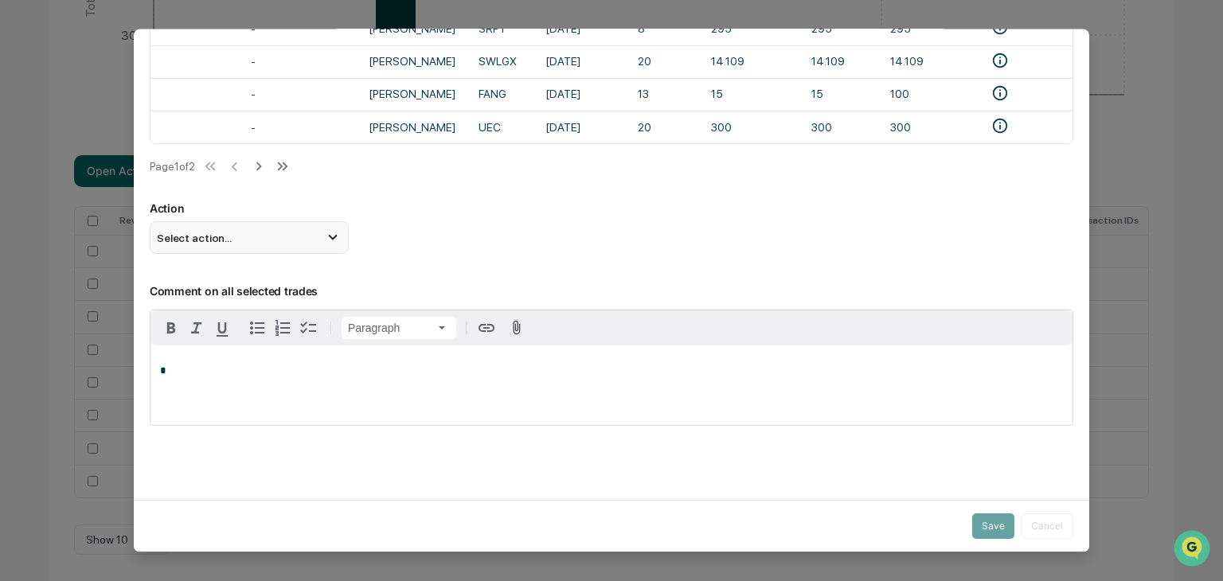
click at [324, 234] on icon at bounding box center [333, 238] width 18 height 18
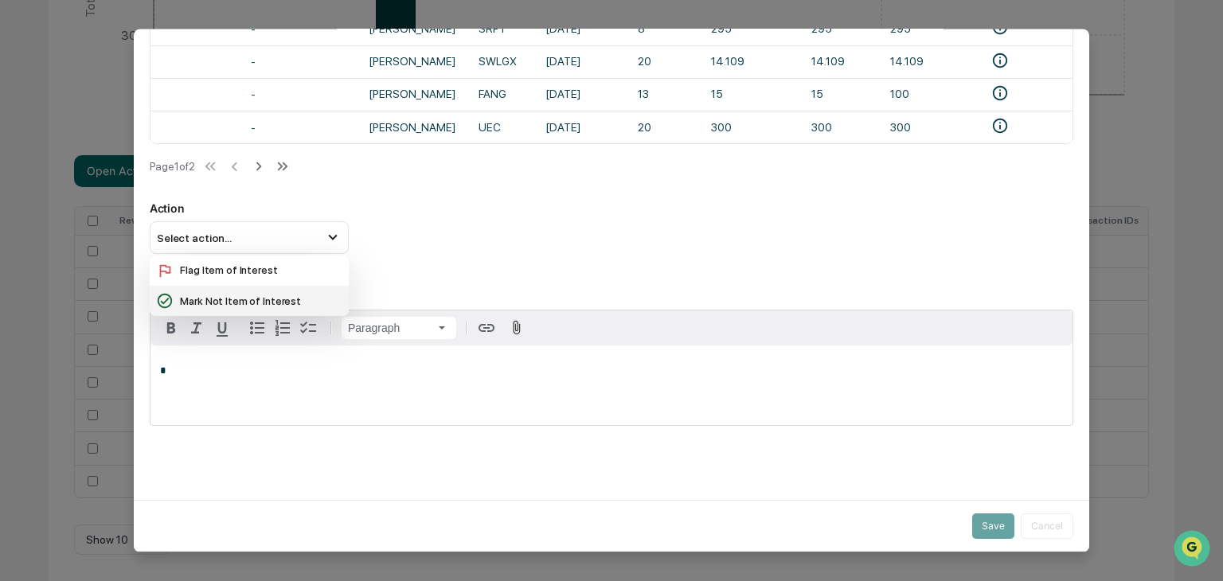
click at [231, 307] on div "Mark Not Item of Interest" at bounding box center [249, 301] width 186 height 18
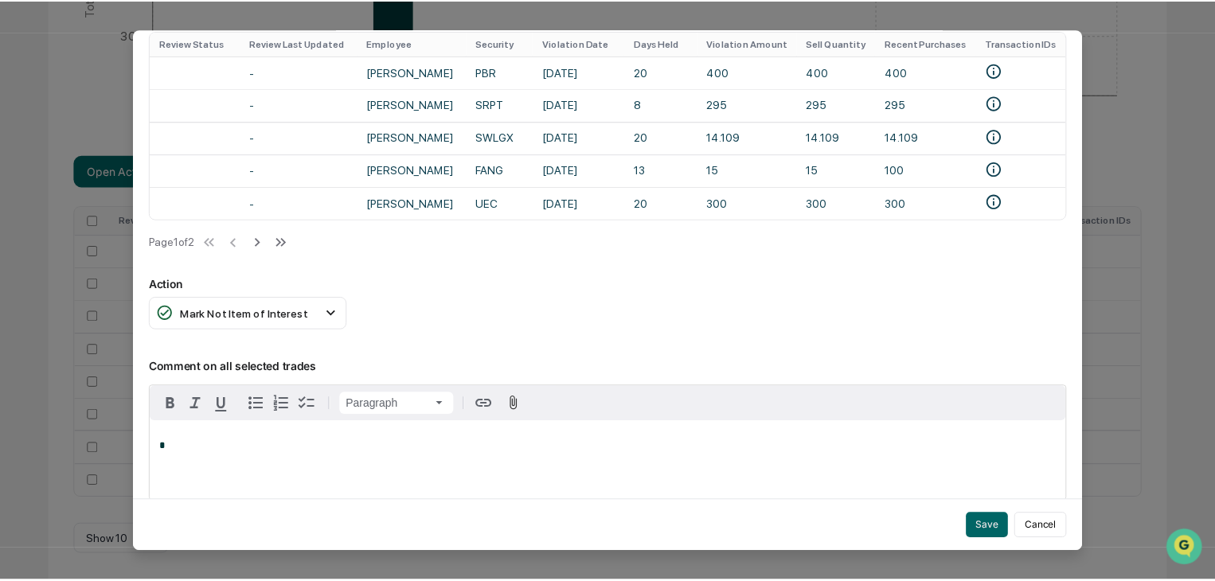
scroll to position [0, 0]
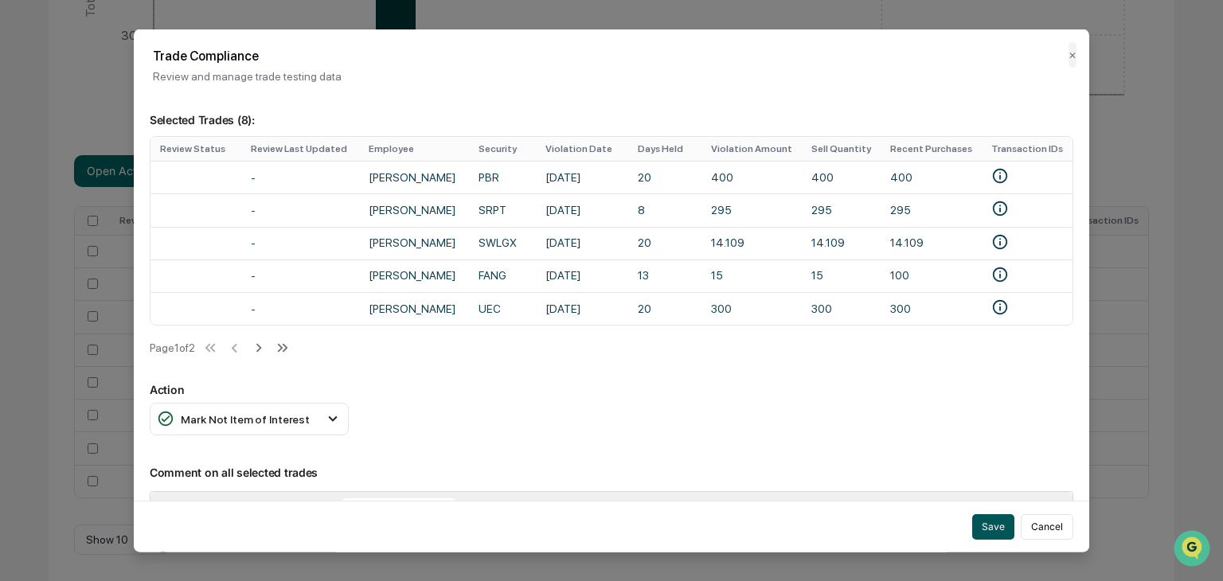
click at [980, 522] on button "Save" at bounding box center [993, 526] width 42 height 25
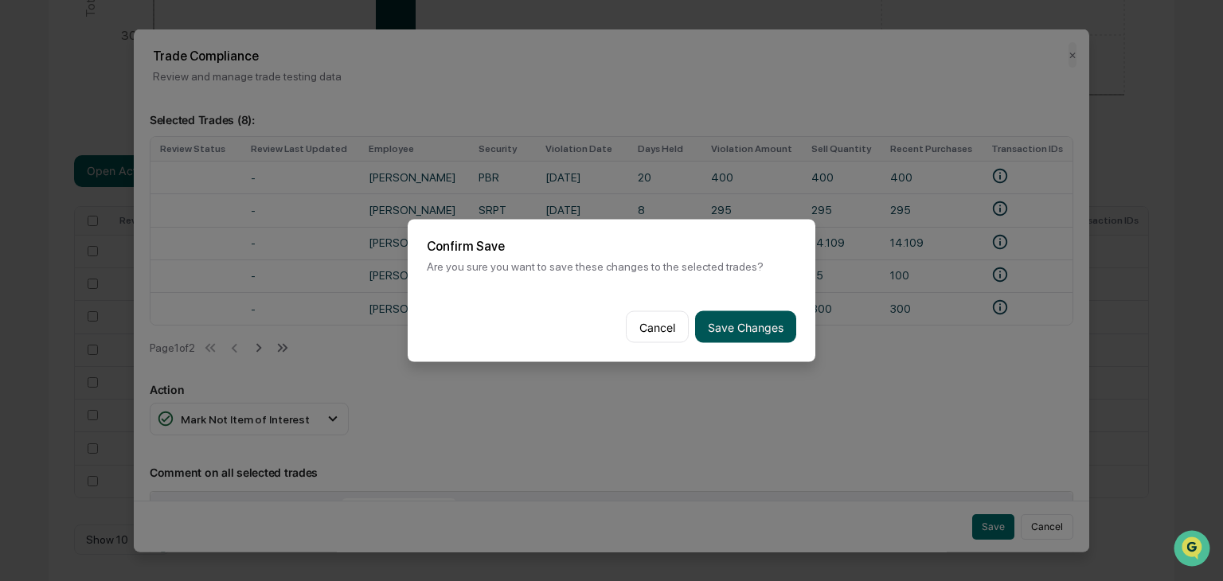
click at [744, 319] on button "Save Changes" at bounding box center [745, 327] width 101 height 32
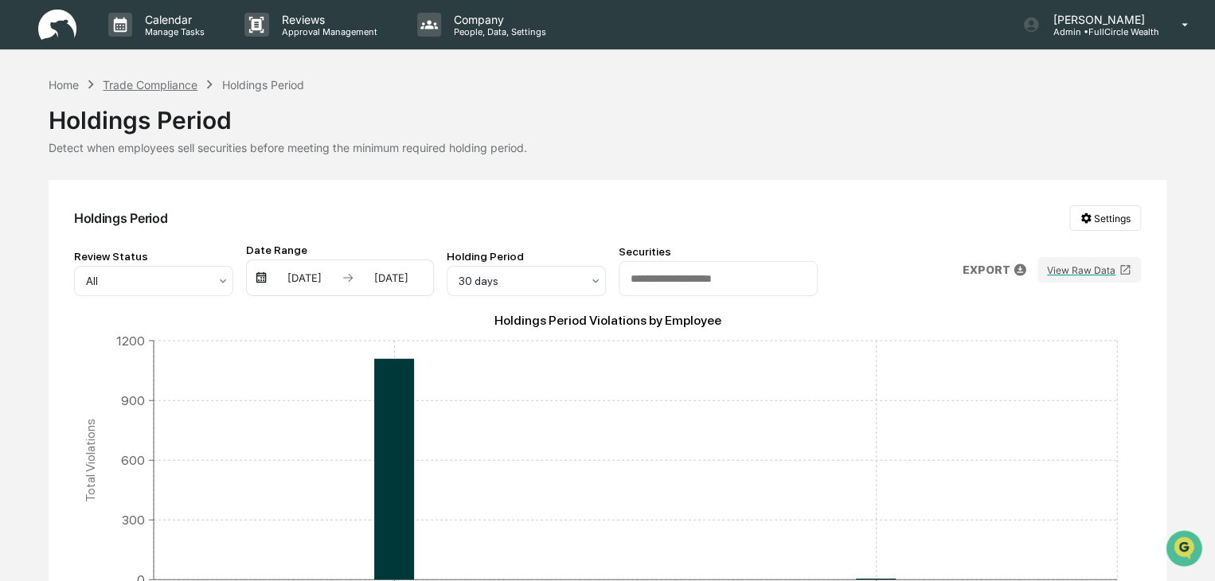
click at [151, 84] on div "Trade Compliance" at bounding box center [150, 85] width 95 height 14
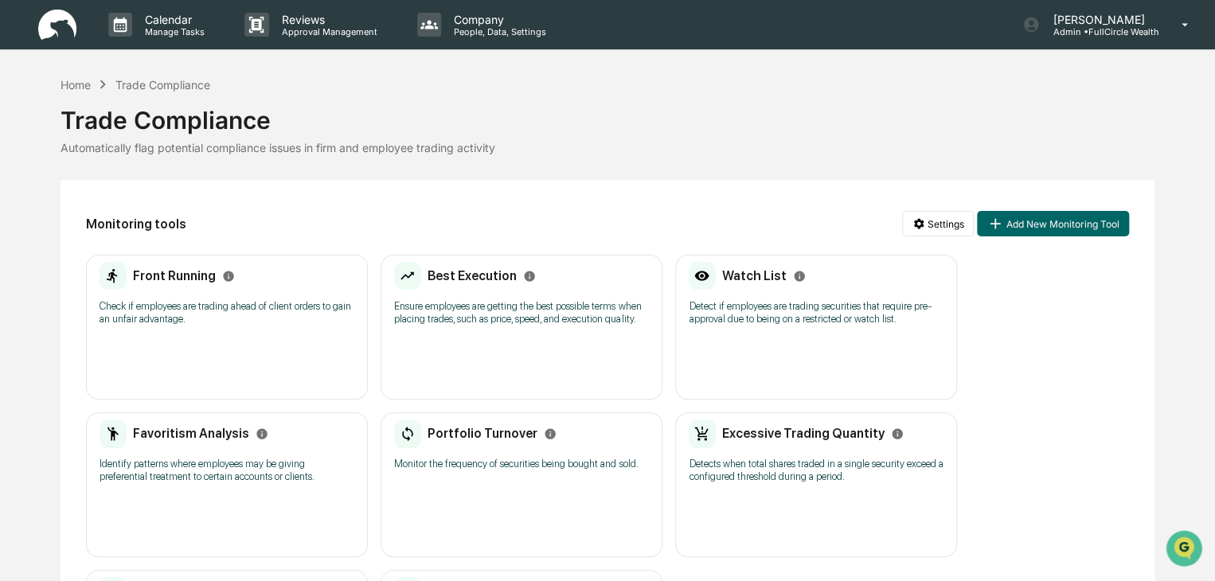
click at [741, 278] on h2 "Watch List" at bounding box center [754, 275] width 65 height 15
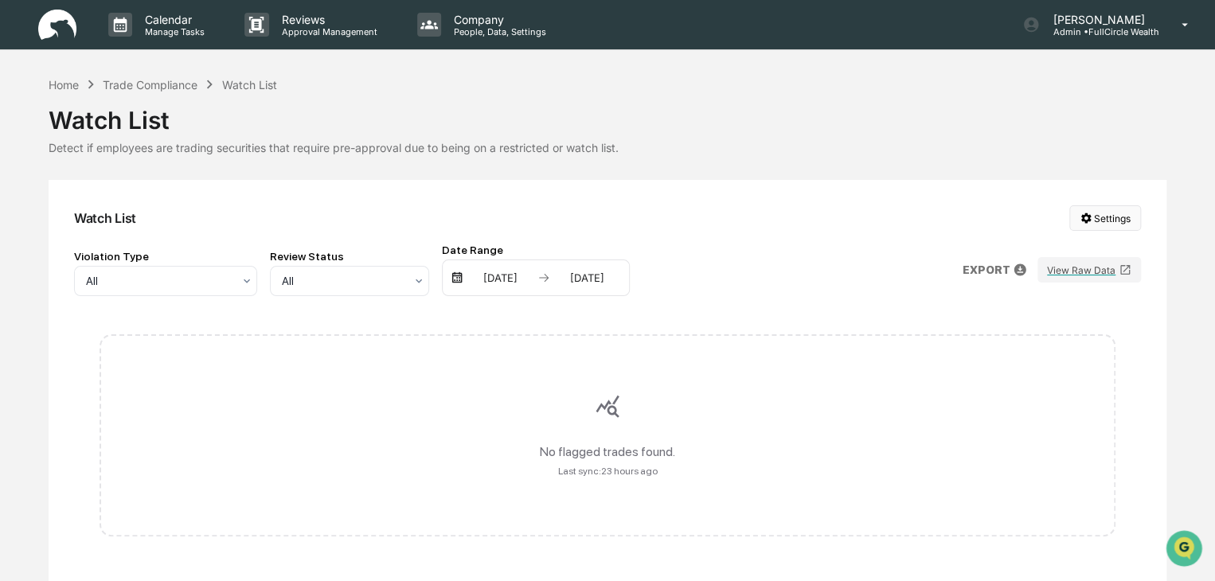
click at [1100, 217] on html "Calendar Manage Tasks Reviews Approval Management Company People, Data, Setting…" at bounding box center [607, 290] width 1215 height 581
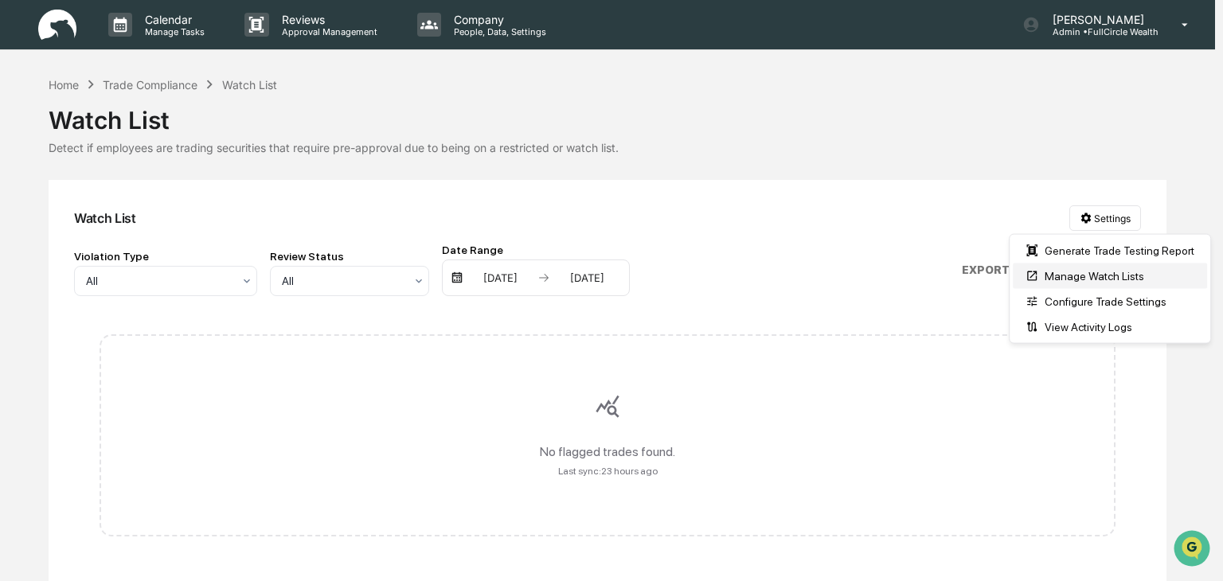
click at [1082, 272] on div "Manage Watch Lists" at bounding box center [1110, 276] width 194 height 25
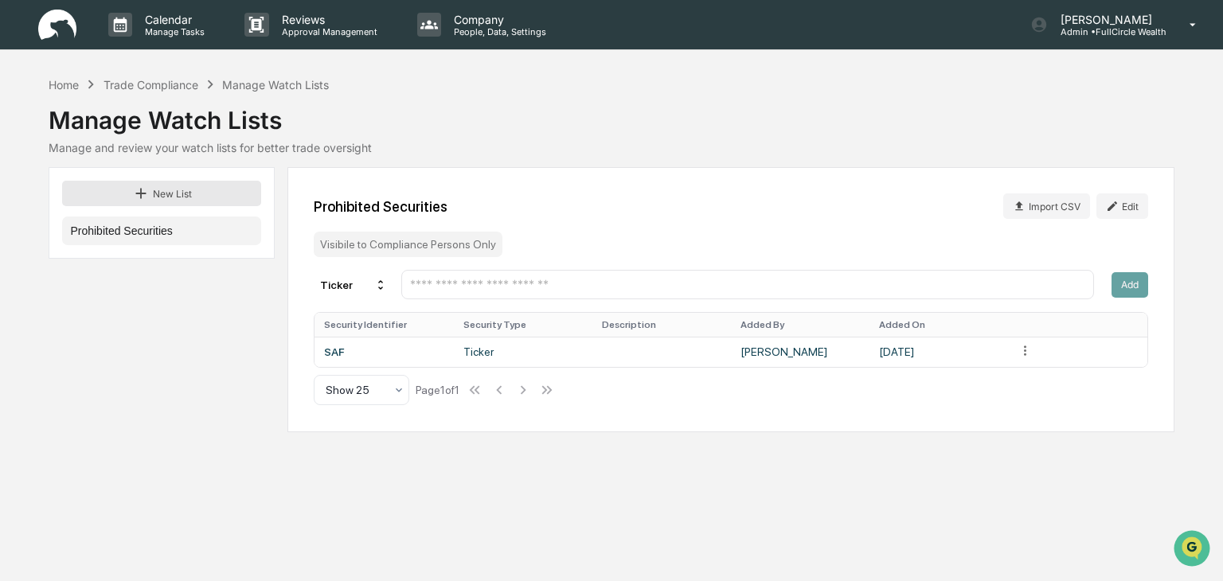
click at [179, 189] on button "New List" at bounding box center [161, 193] width 199 height 25
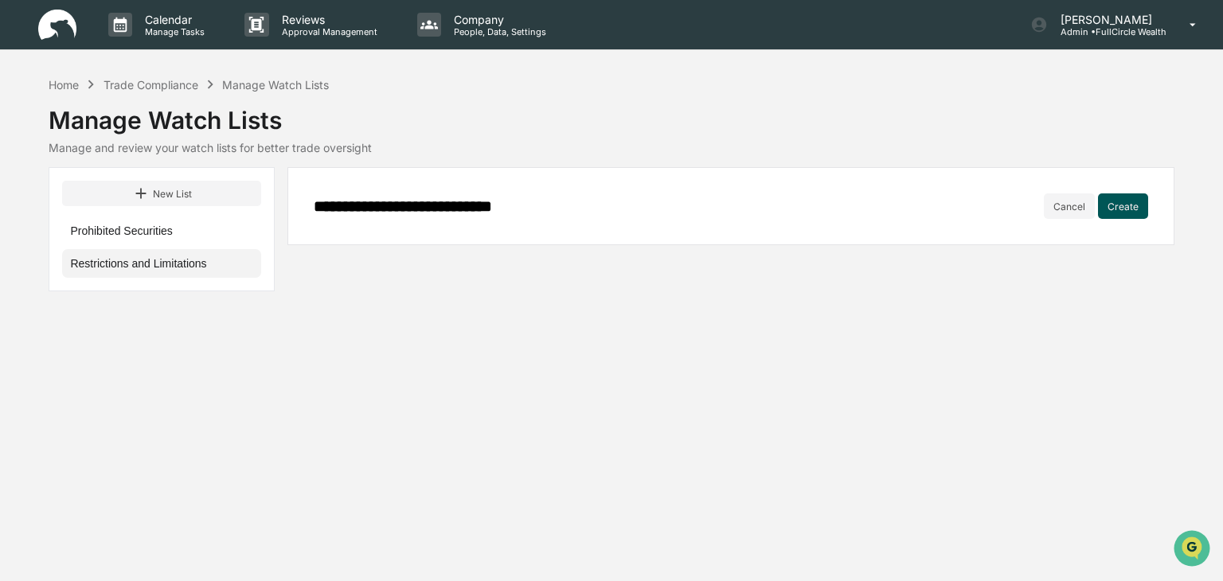
type input "**********"
click at [1132, 201] on button "Create" at bounding box center [1123, 206] width 50 height 25
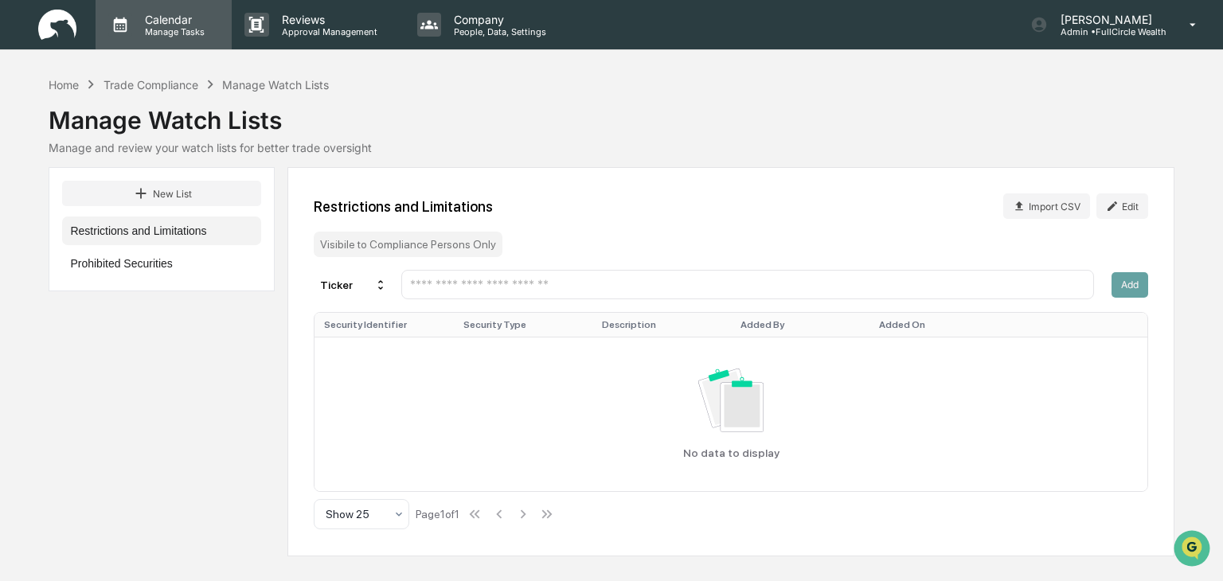
click at [167, 18] on p "Calendar" at bounding box center [172, 20] width 80 height 14
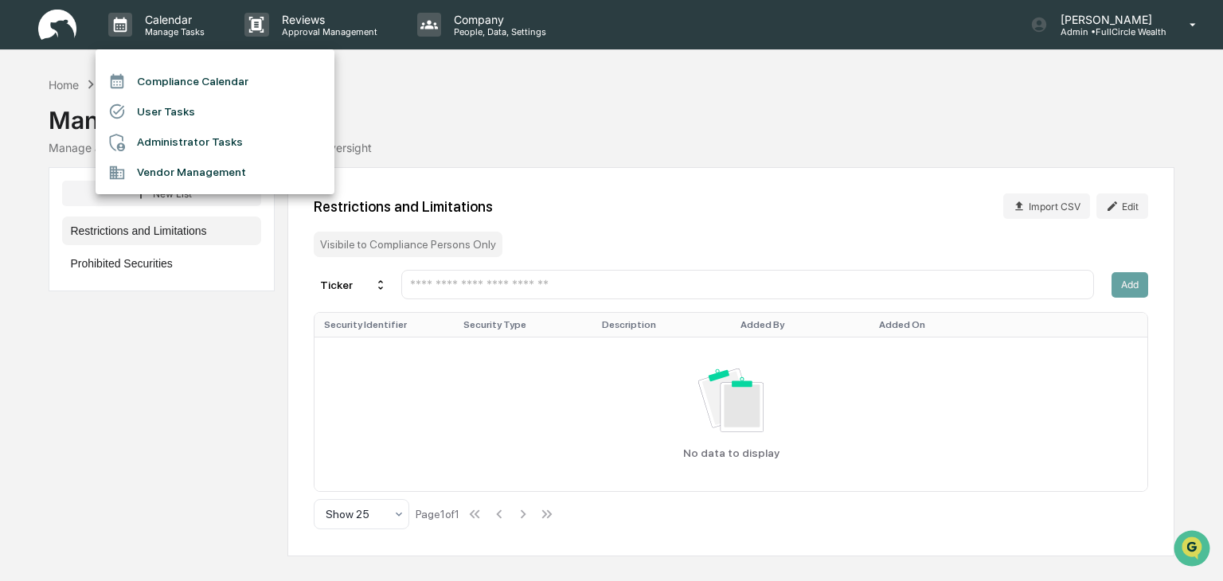
click at [57, 25] on div at bounding box center [611, 290] width 1223 height 581
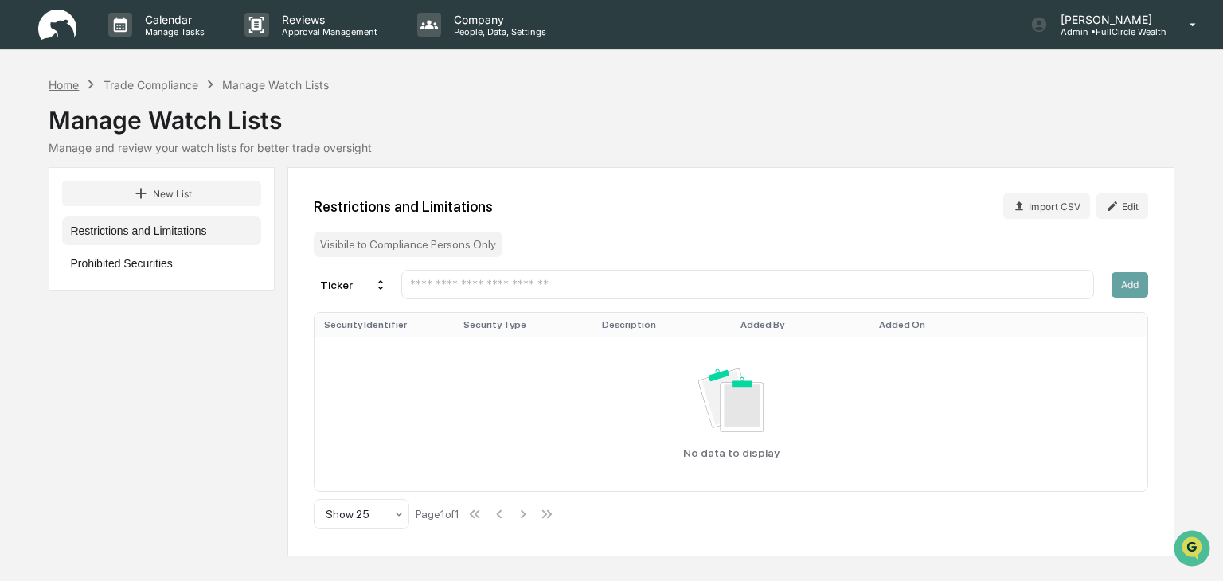
click at [63, 86] on div "Home" at bounding box center [64, 85] width 30 height 14
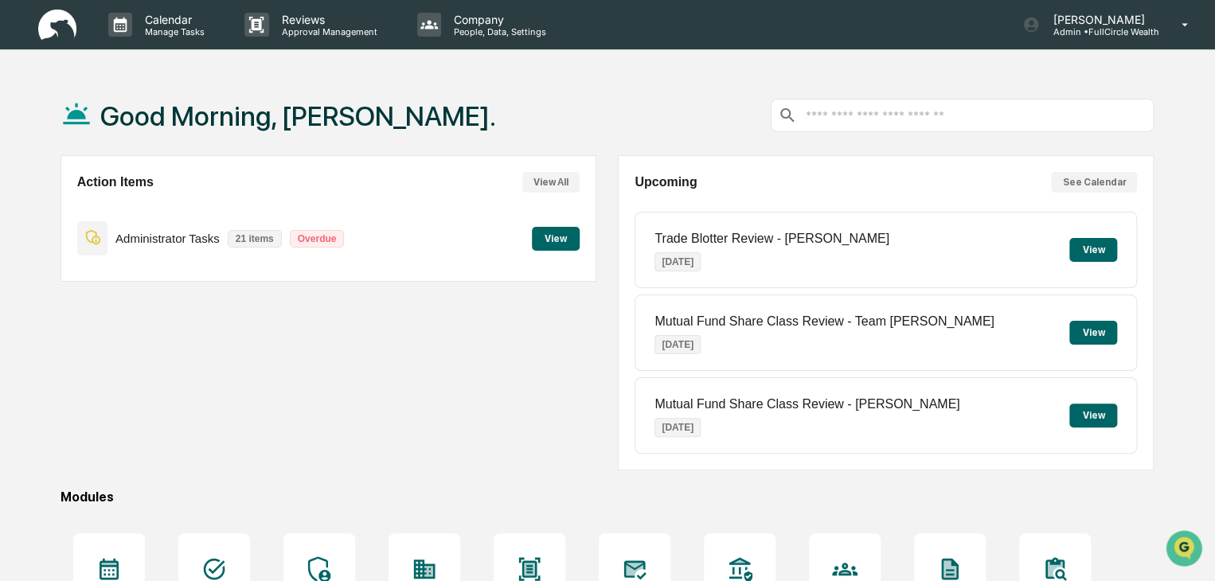
click at [50, 23] on img at bounding box center [57, 25] width 38 height 31
click at [164, 19] on p "Calendar" at bounding box center [172, 20] width 80 height 14
